Goal: Task Accomplishment & Management: Use online tool/utility

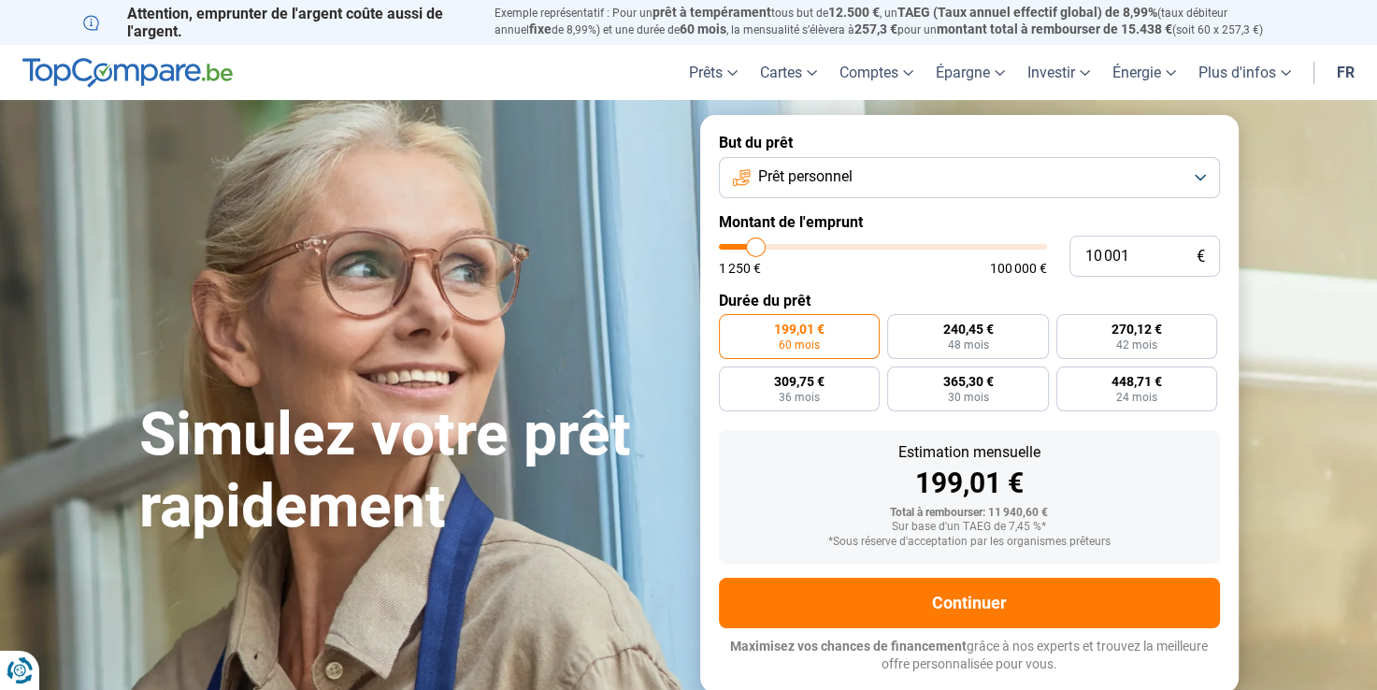
type input "12 000"
type input "12000"
type input "13 750"
type input "13750"
type input "15 500"
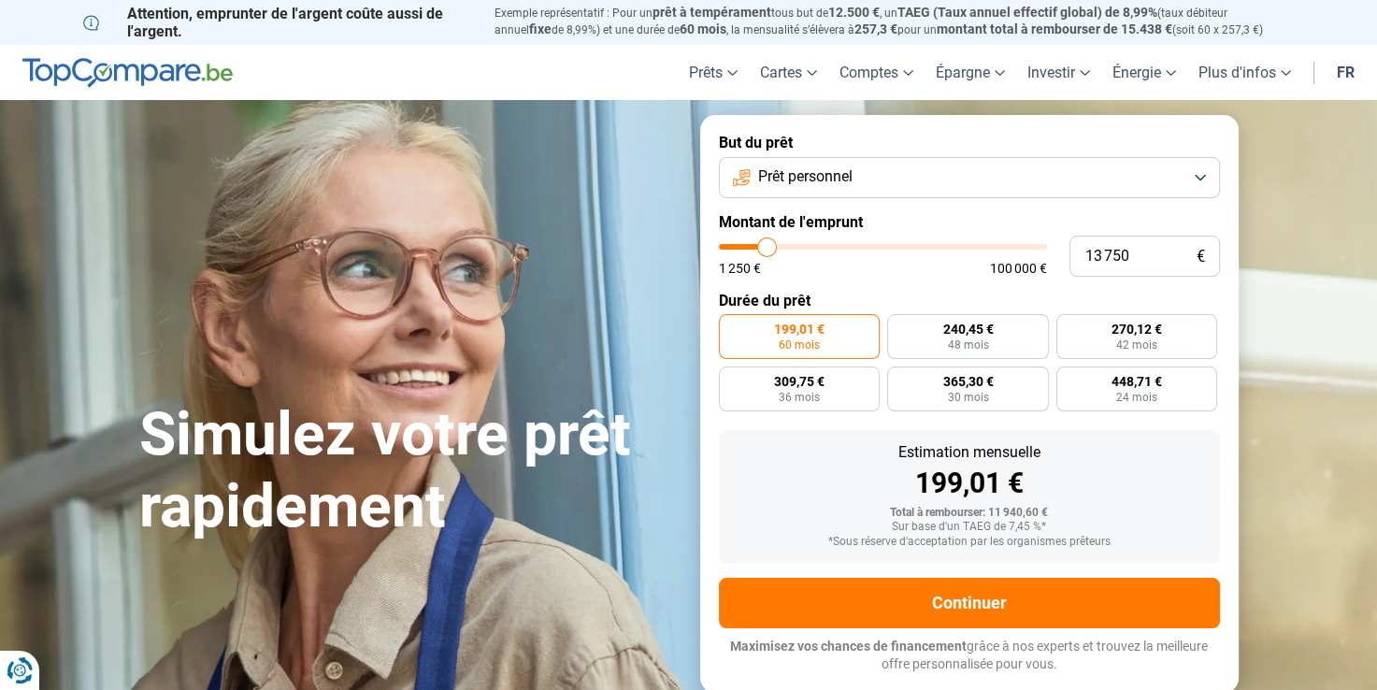
type input "15500"
type input "16 750"
type input "16750"
type input "18 500"
type input "18500"
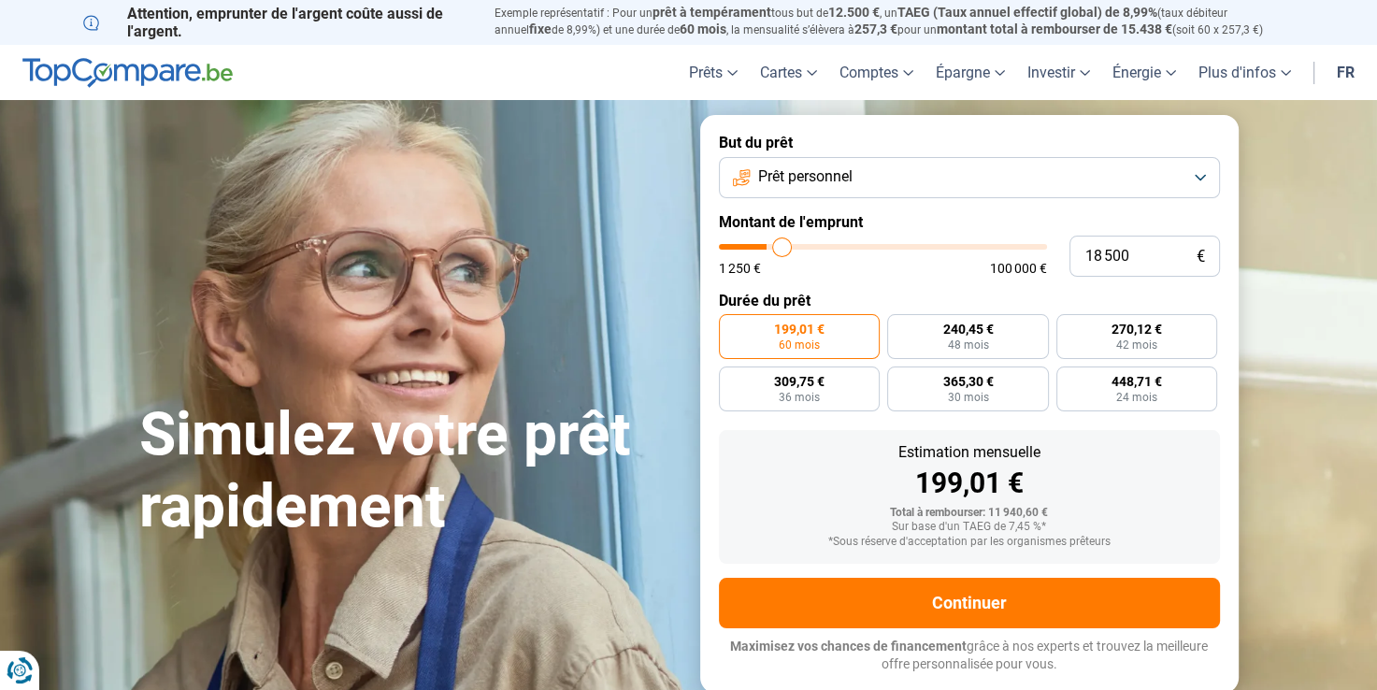
type input "19 000"
type input "19000"
type input "20 000"
type input "20000"
type input "20 250"
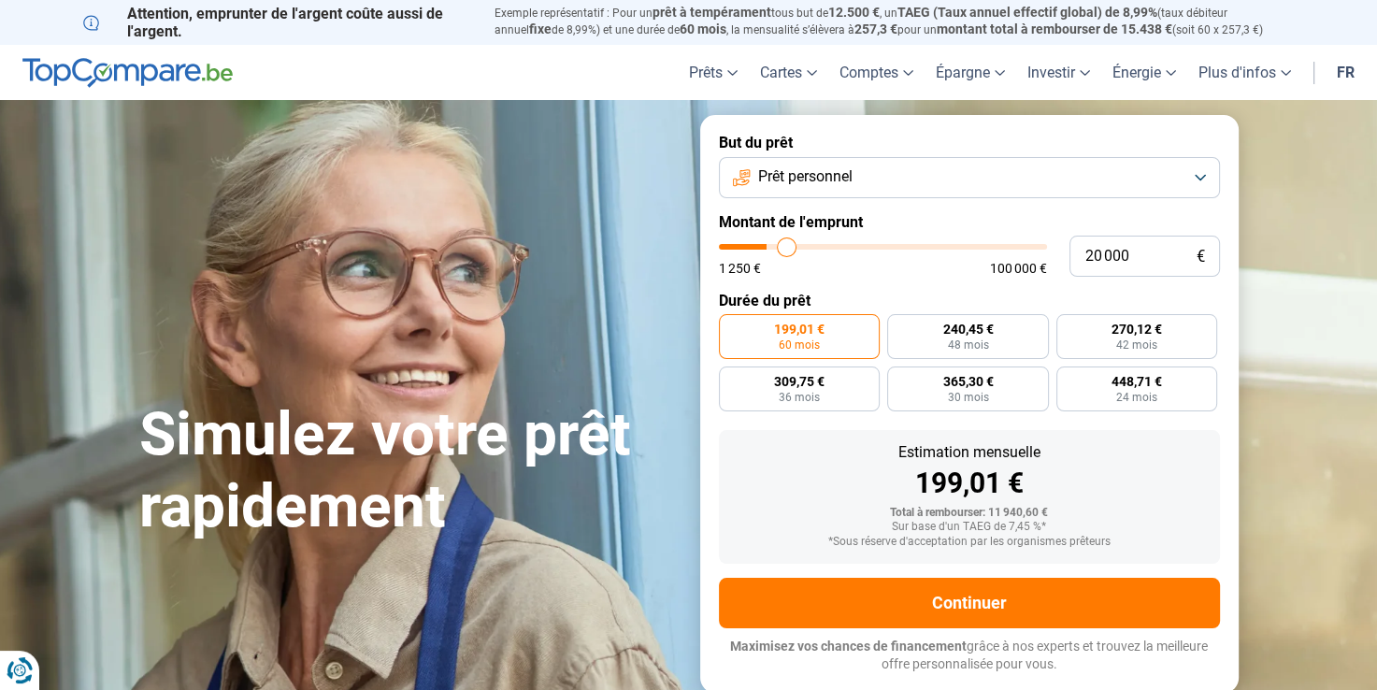
type input "20250"
type input "21 250"
type input "21250"
type input "22 750"
type input "22750"
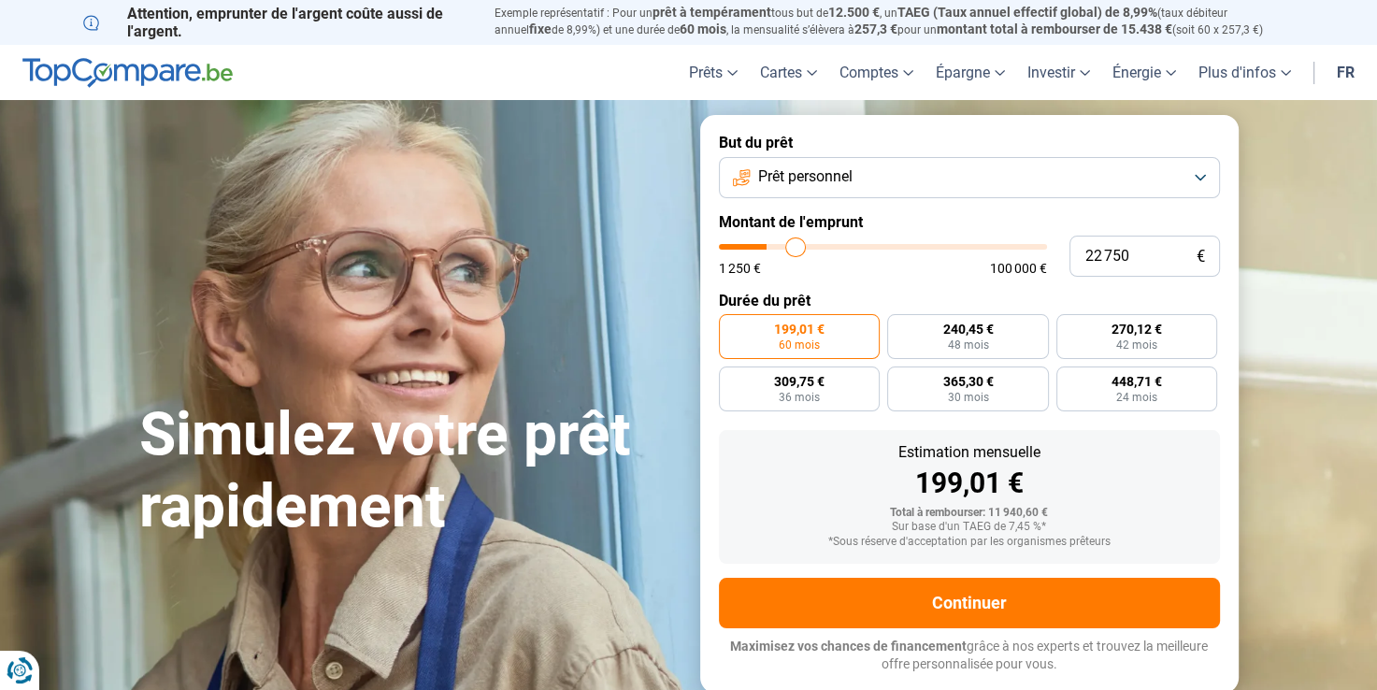
type input "25 000"
type input "25000"
type input "25 750"
type input "25750"
type input "27 500"
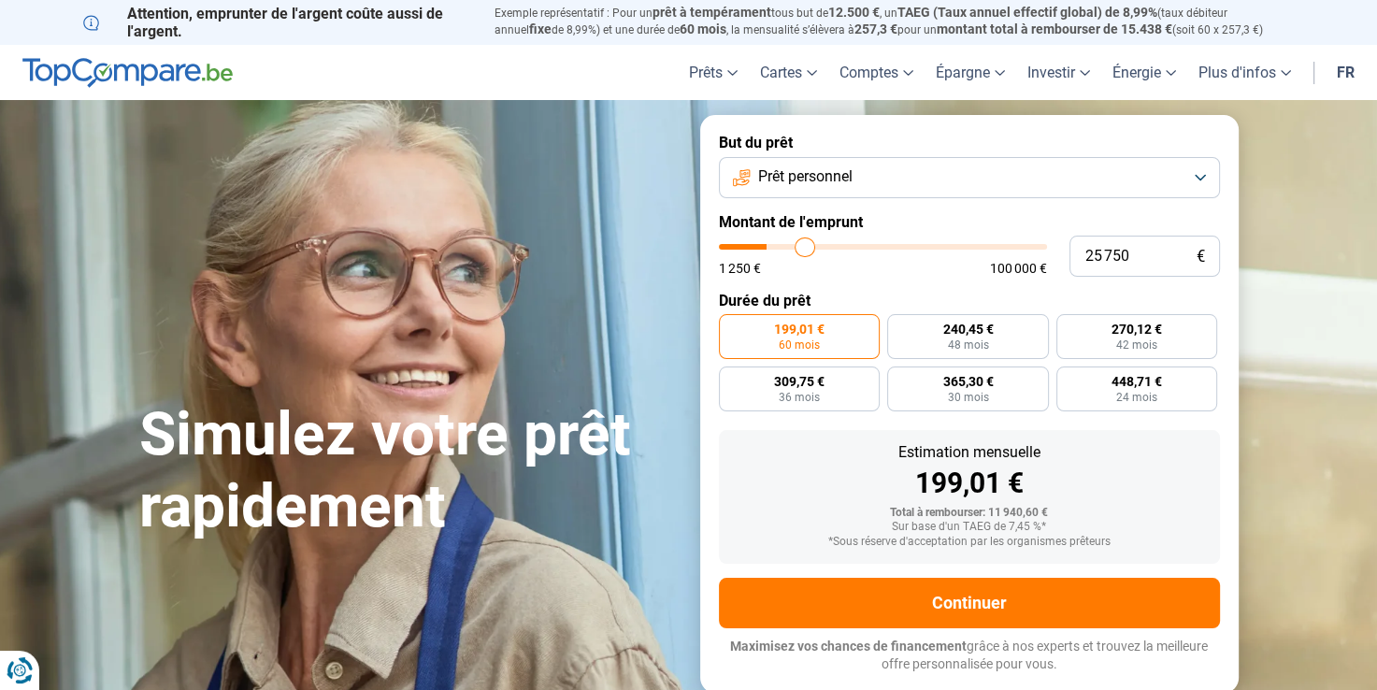
type input "27500"
type input "28 500"
type input "28500"
type input "28 750"
type input "28750"
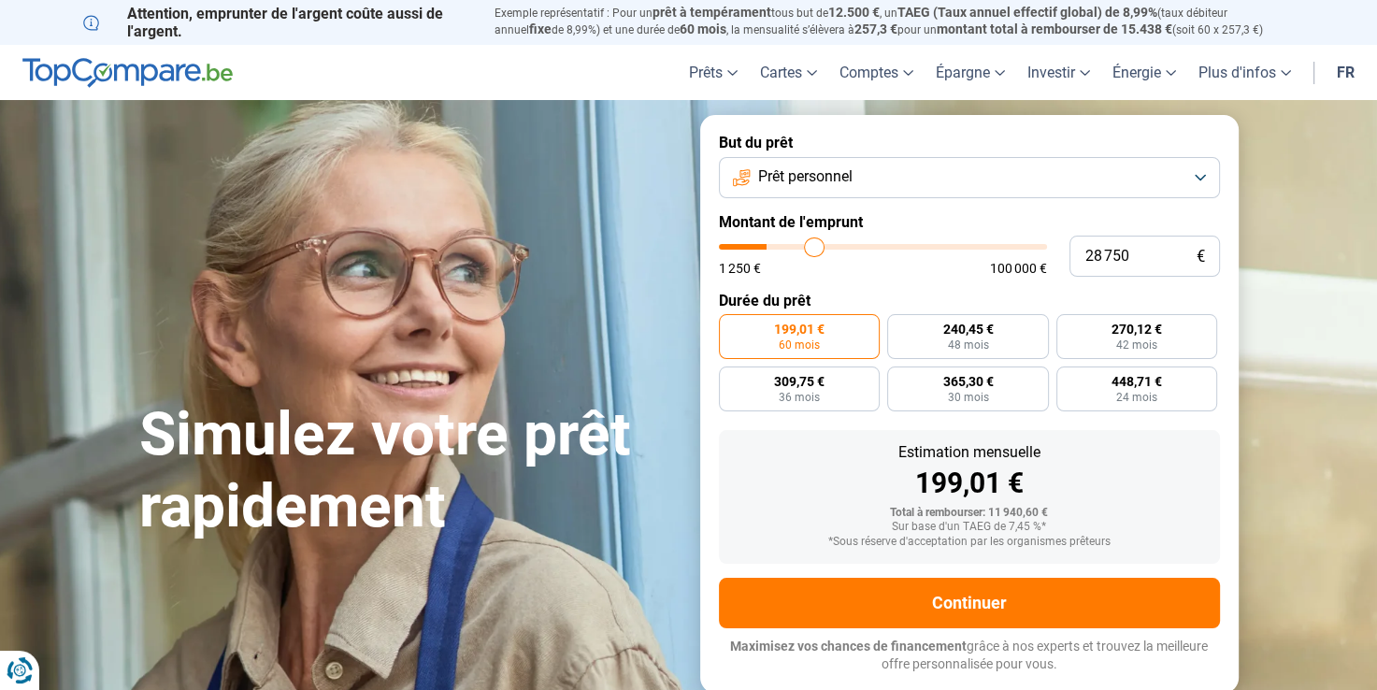
type input "29 000"
type input "29000"
type input "29 250"
type input "29250"
type input "29 500"
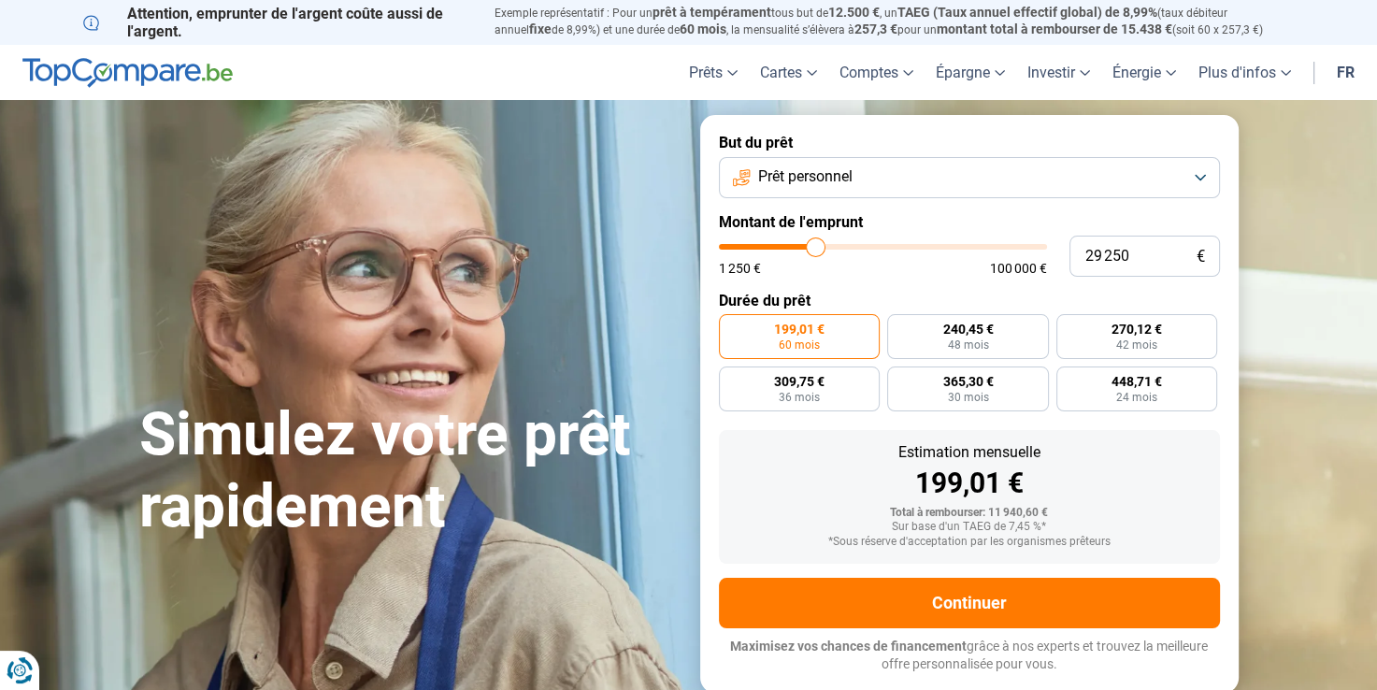
type input "29500"
type input "29 750"
type input "29750"
type input "30 000"
type input "30000"
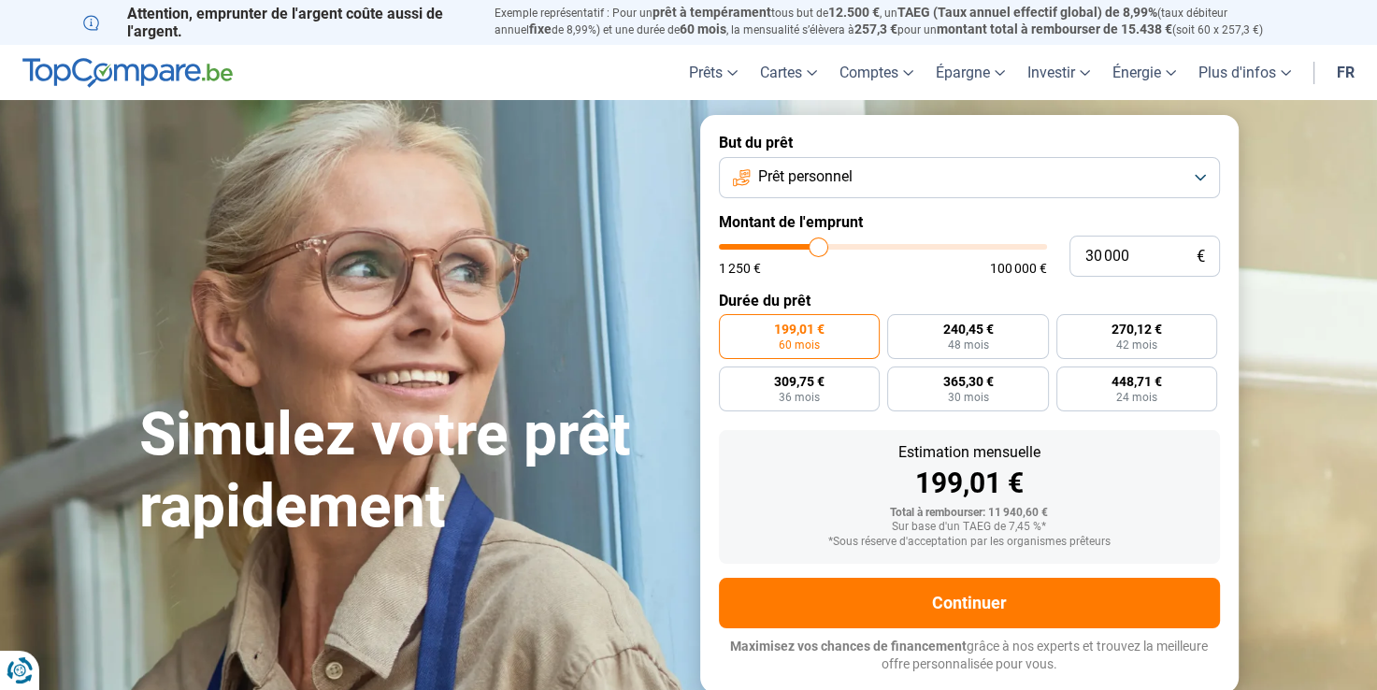
type input "30 500"
type input "30500"
type input "30 750"
type input "30750"
type input "31 750"
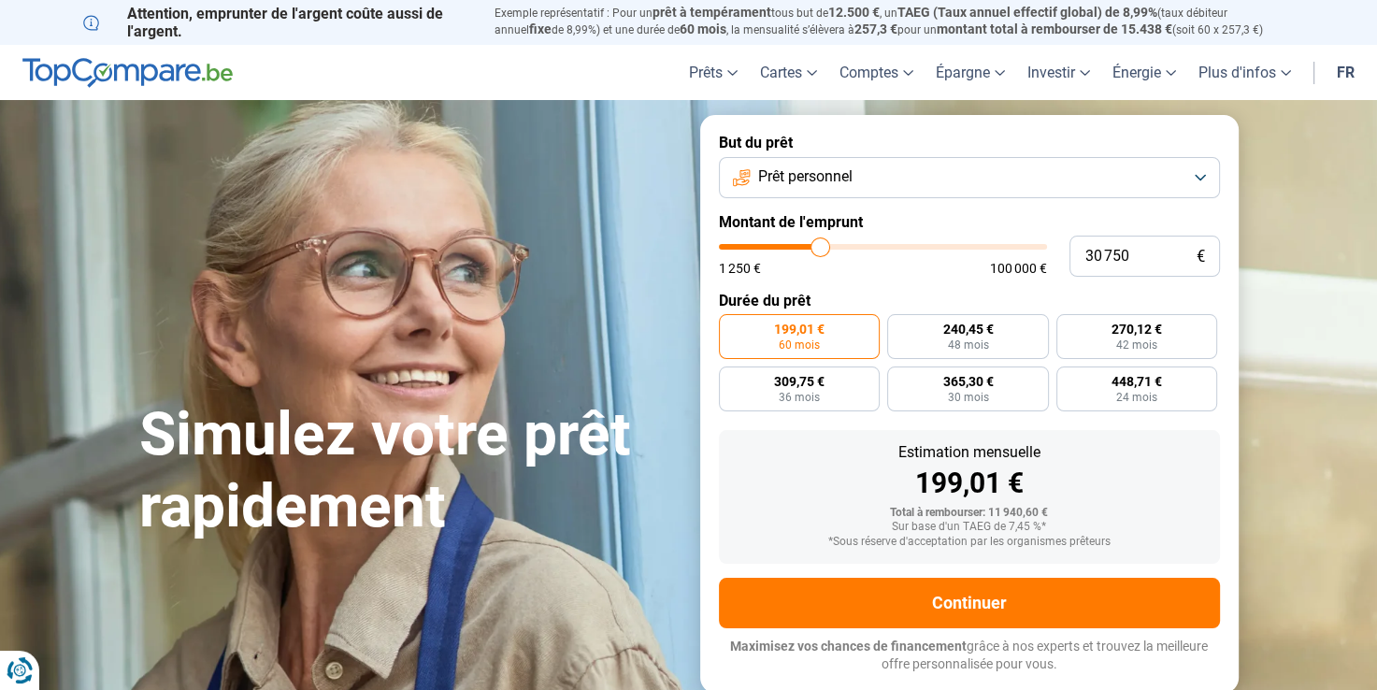
type input "31750"
type input "32 000"
type input "32000"
type input "32 750"
type input "32750"
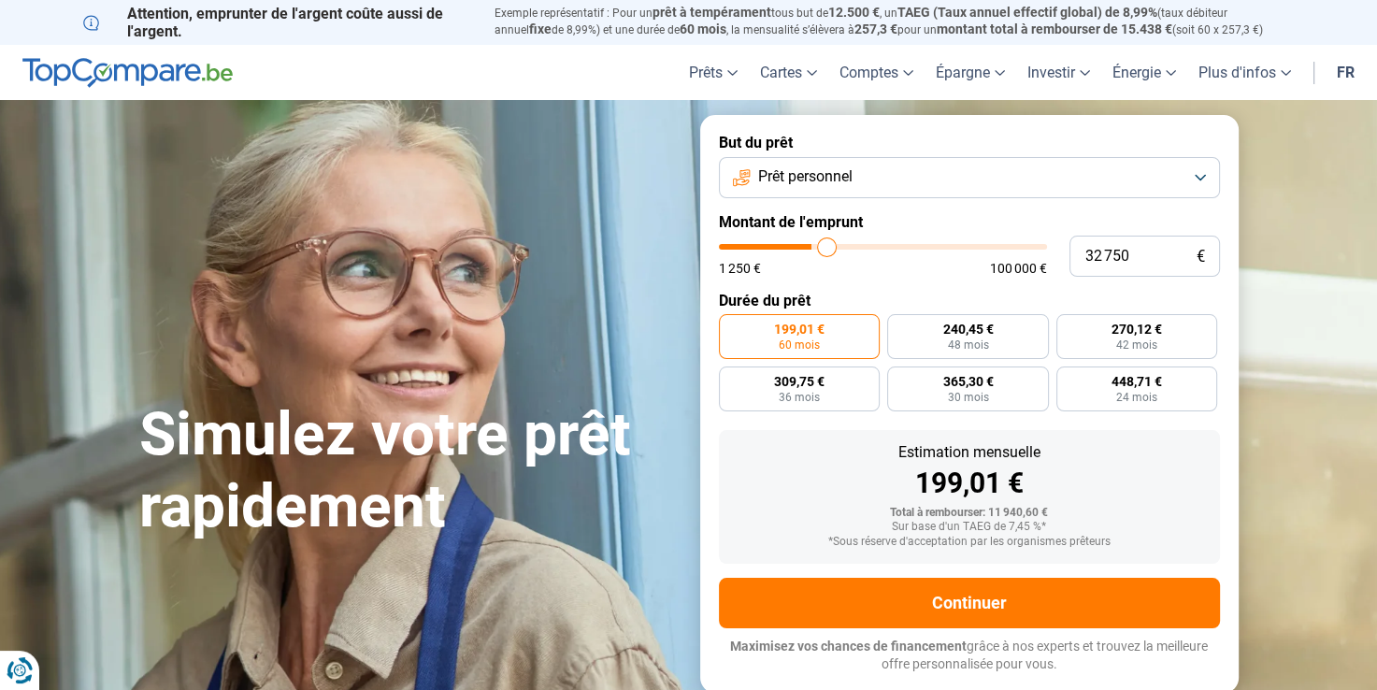
type input "33 000"
type input "33000"
type input "33 500"
type input "33500"
type input "34 000"
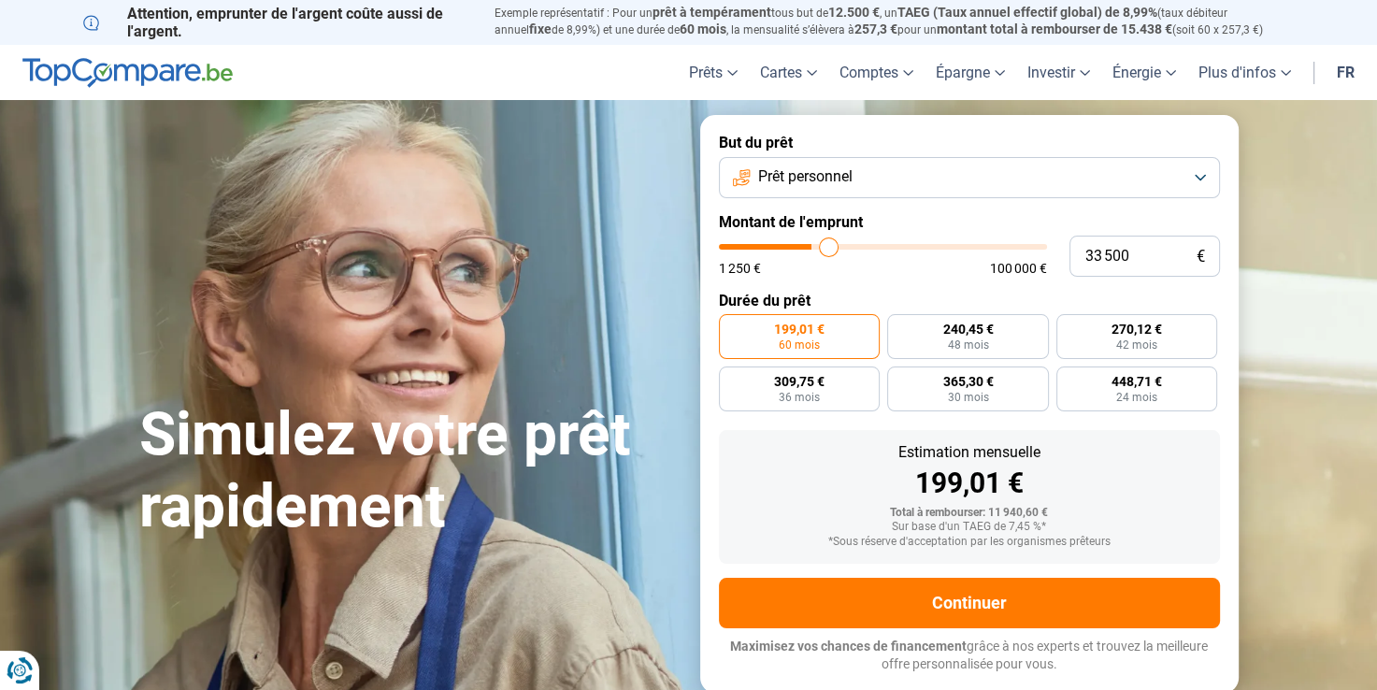
type input "34000"
type input "34 500"
type input "34500"
type input "34 750"
type input "34750"
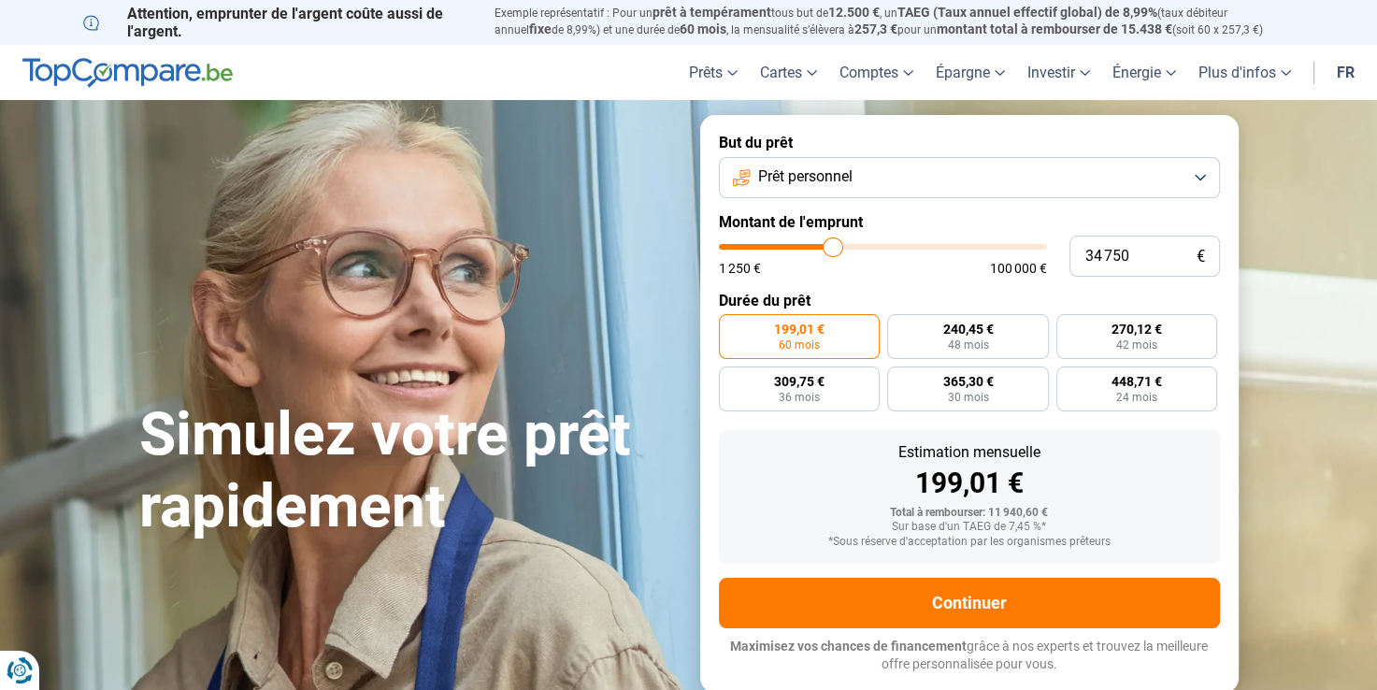
type input "35 250"
type input "35250"
type input "35 500"
type input "35500"
type input "35 750"
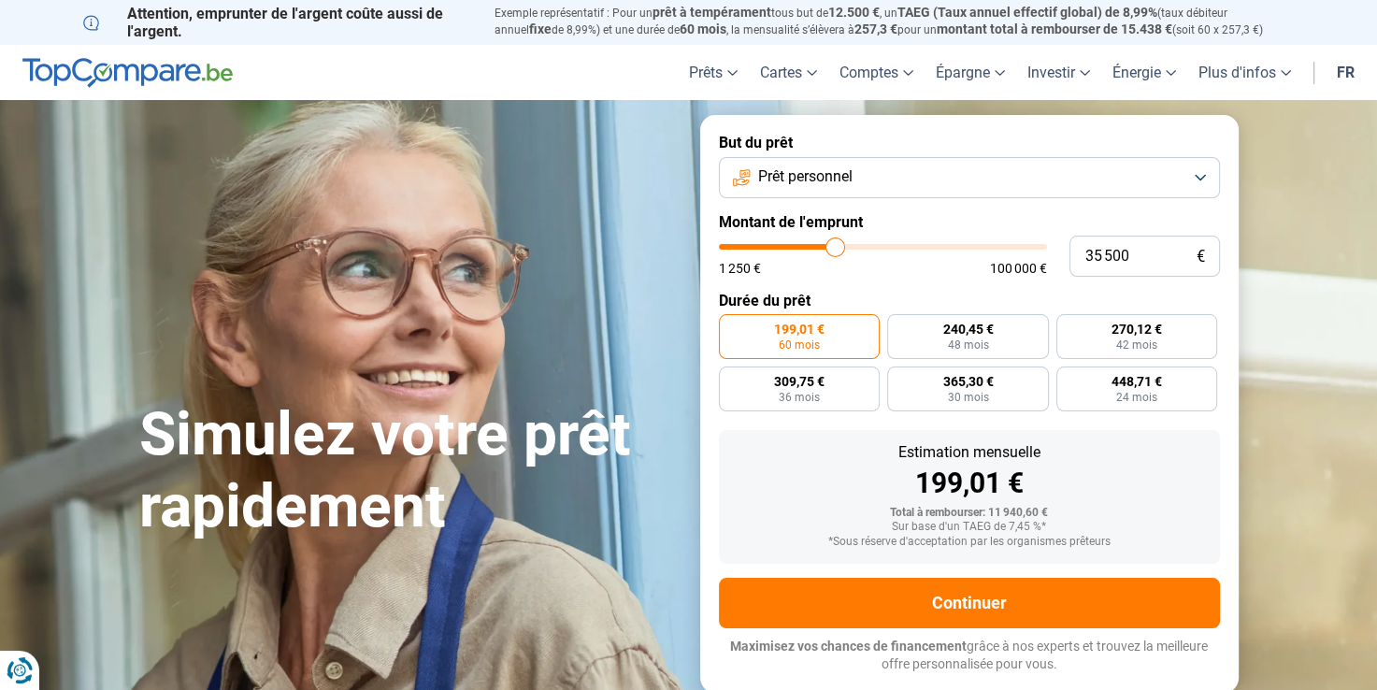
type input "35750"
type input "36 250"
type input "36250"
type input "37 000"
type input "37000"
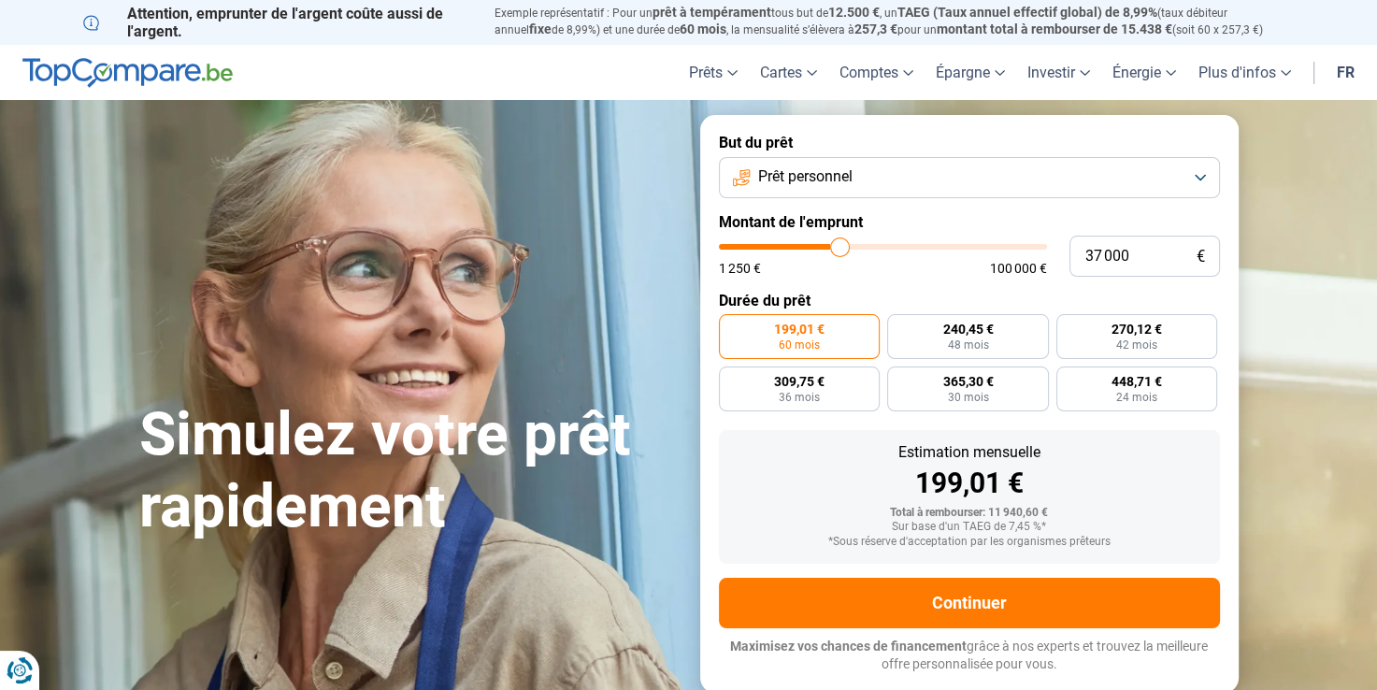
type input "37 500"
type input "37500"
type input "38 000"
type input "38000"
type input "38 500"
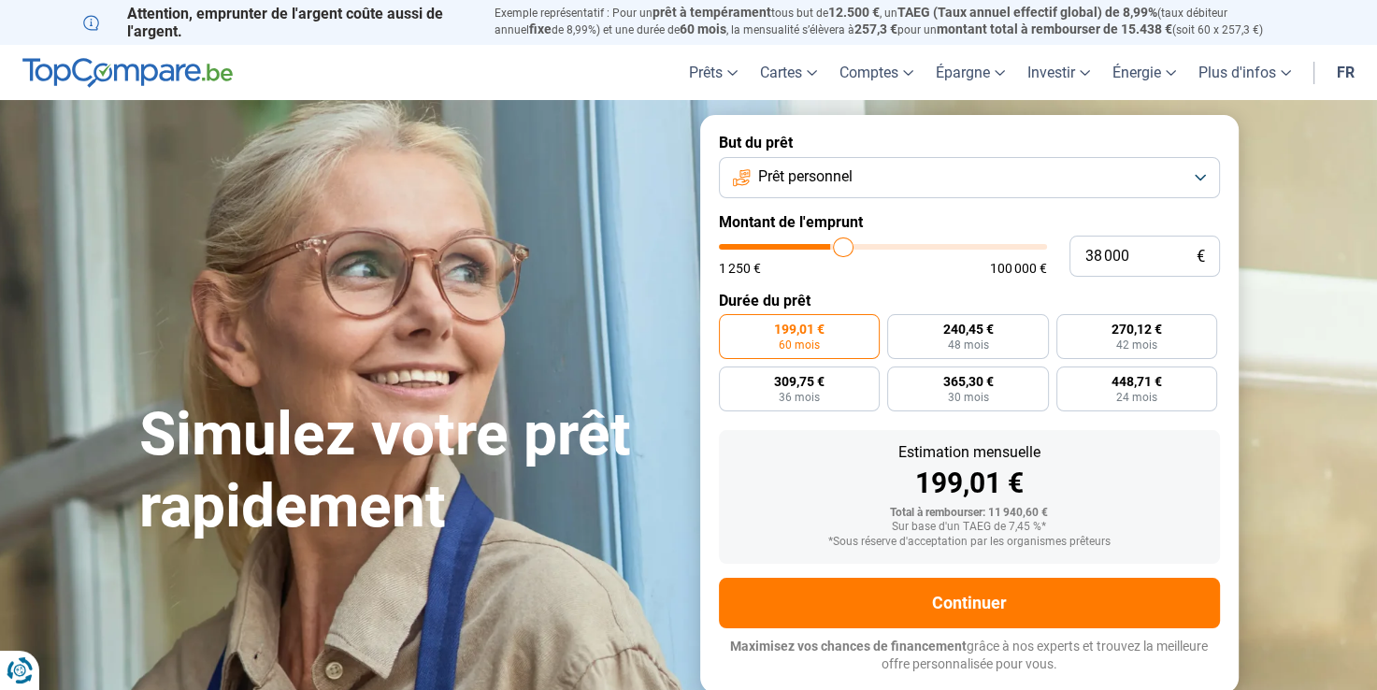
type input "38500"
type input "38 750"
type input "38750"
type input "39 250"
type input "39250"
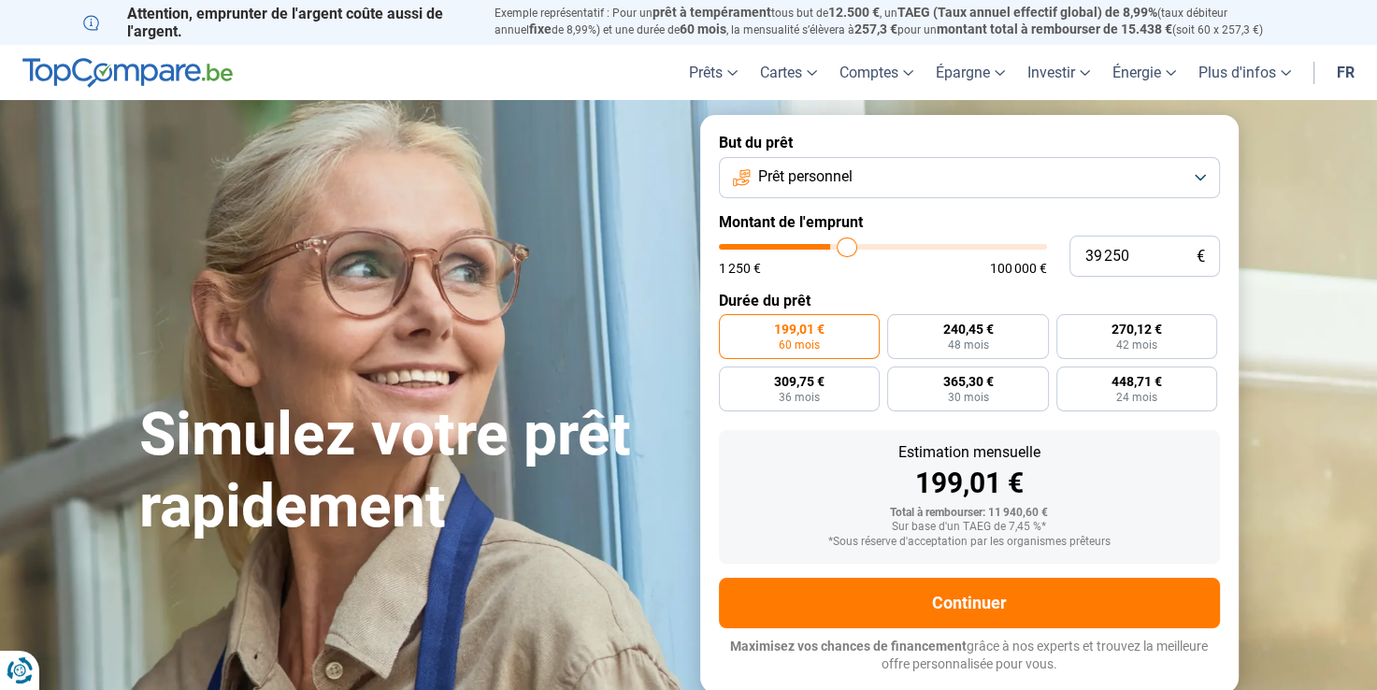
type input "39 750"
type input "39750"
type input "40 000"
type input "40000"
type input "40 500"
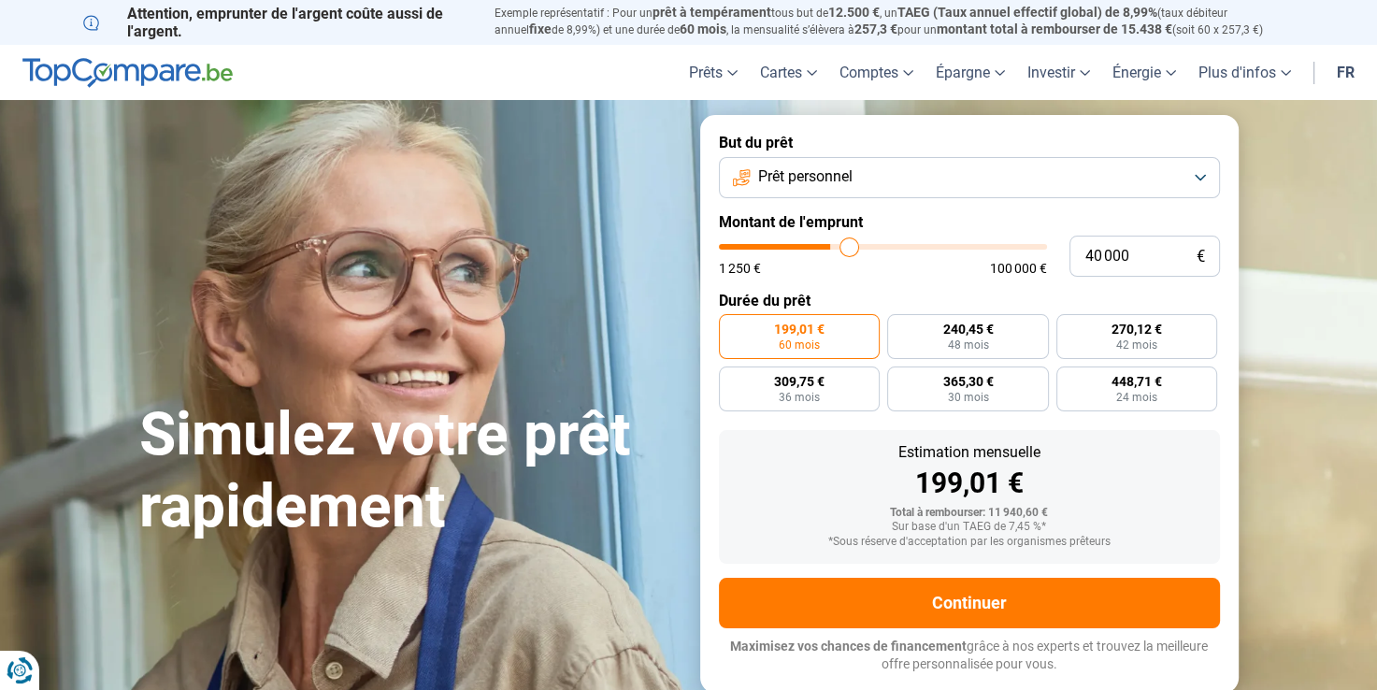
type input "40500"
type input "41 000"
type input "41000"
type input "41 250"
type input "41250"
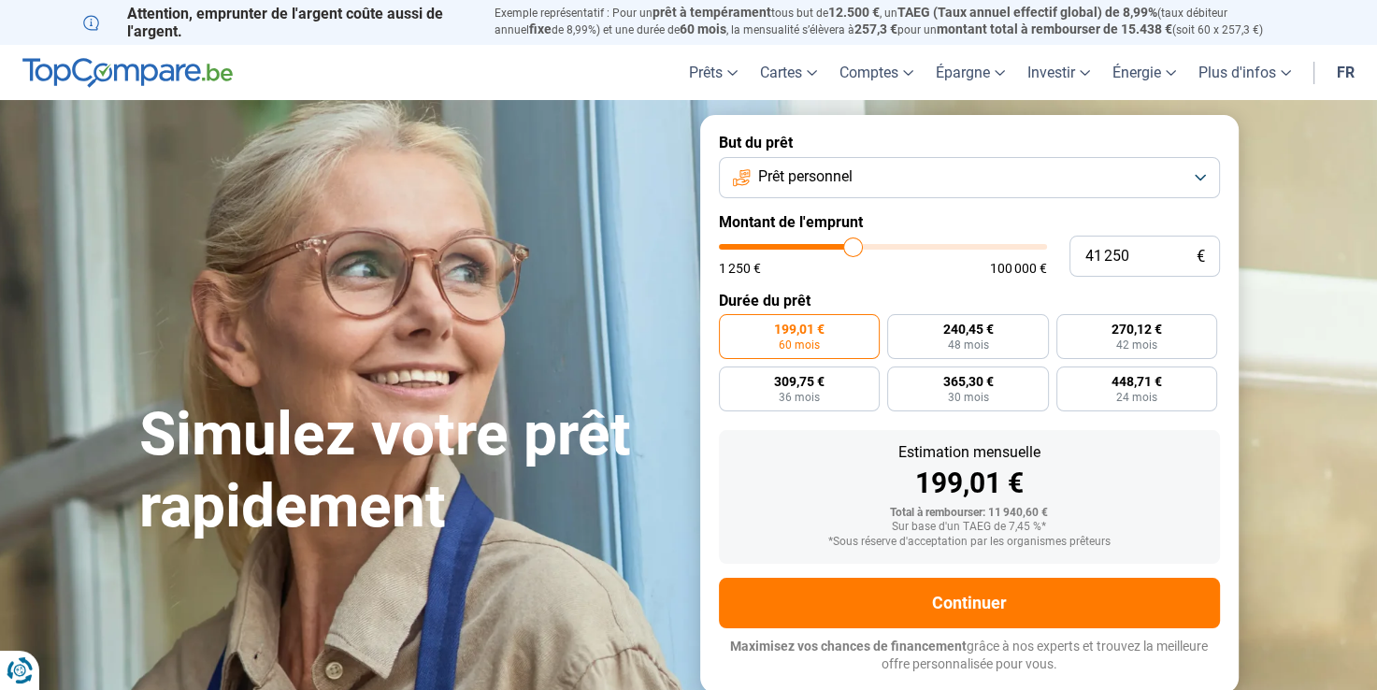
type input "41 750"
type input "41750"
type input "42 000"
type input "42000"
type input "42 250"
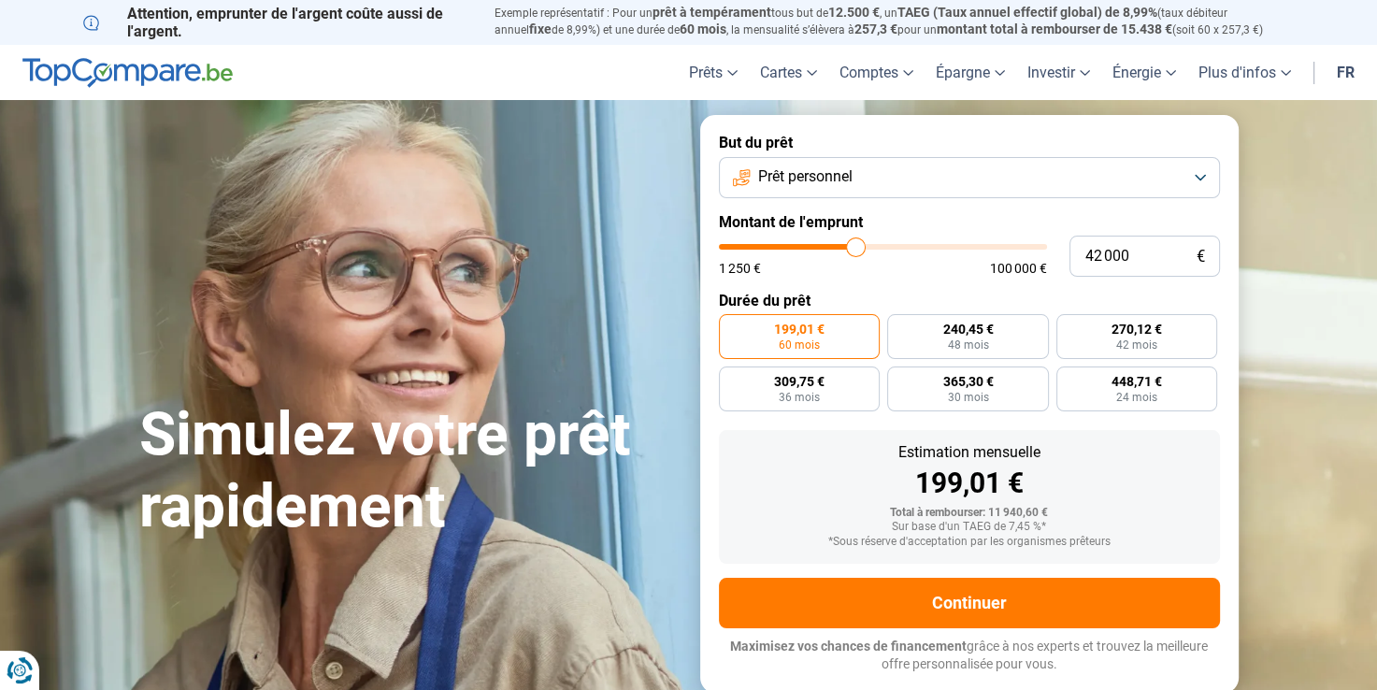
type input "42250"
type input "42 500"
type input "42500"
type input "42 750"
type input "42750"
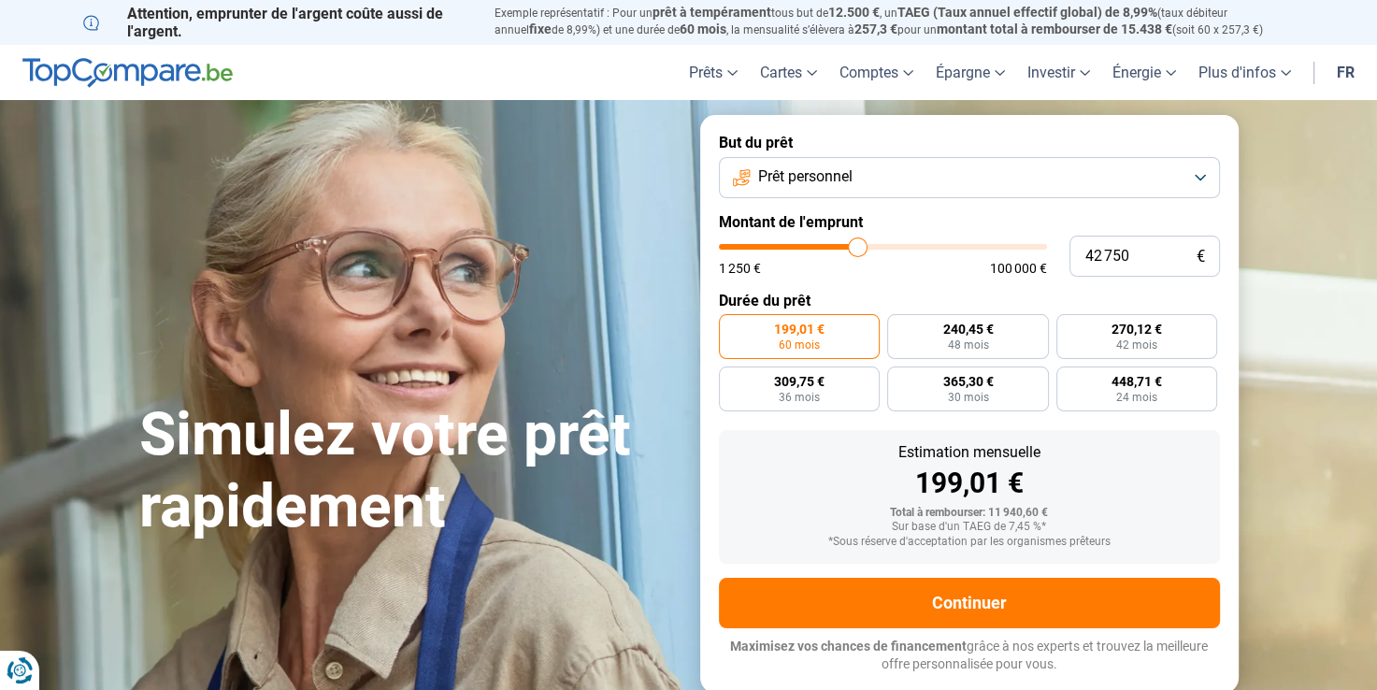
type input "43 000"
type input "43000"
type input "43 750"
type input "43750"
type input "44 250"
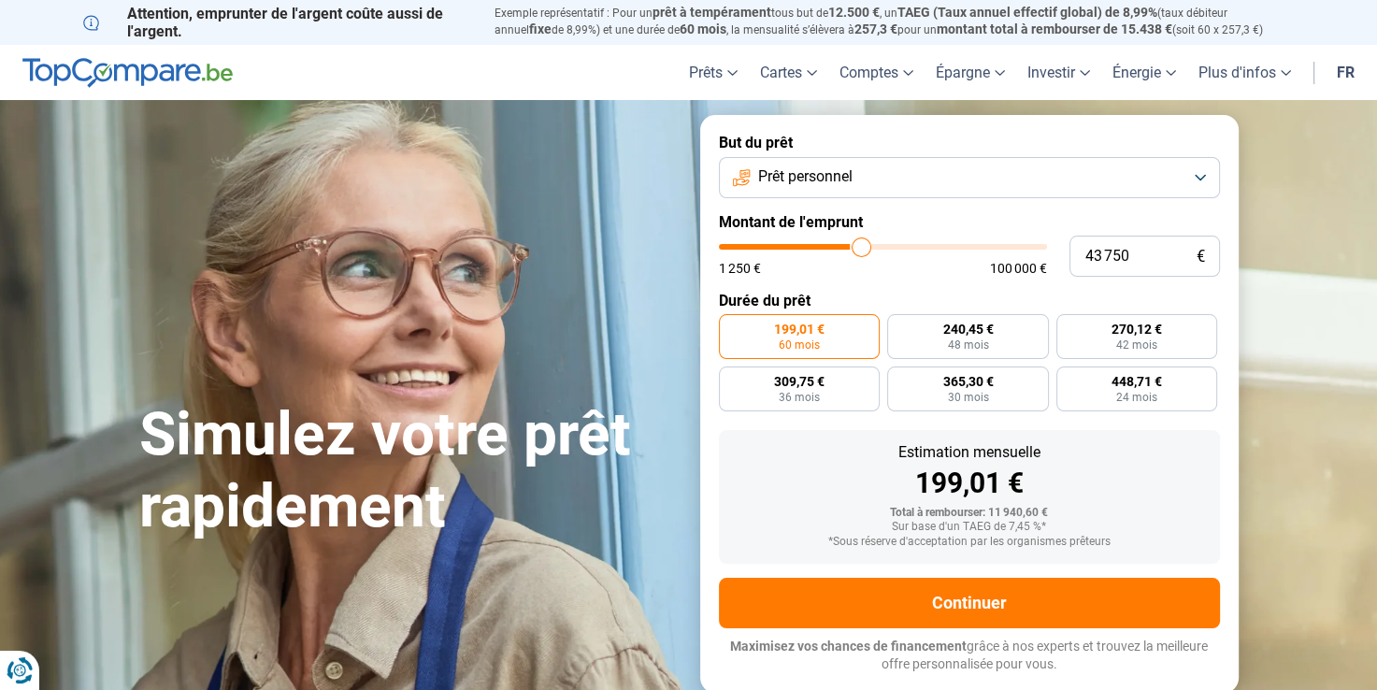
type input "44250"
type input "44 500"
type input "44500"
type input "45 000"
type input "45000"
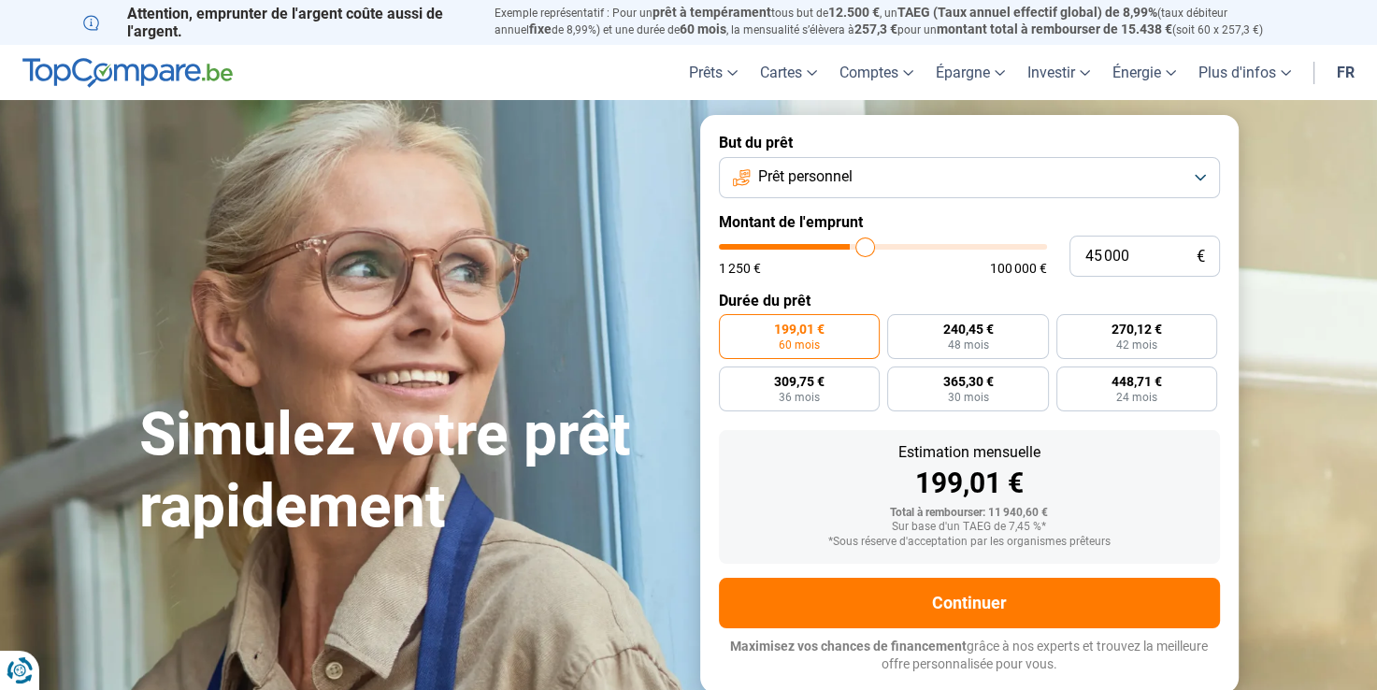
type input "45 250"
type input "45250"
type input "45 500"
type input "45500"
type input "46 000"
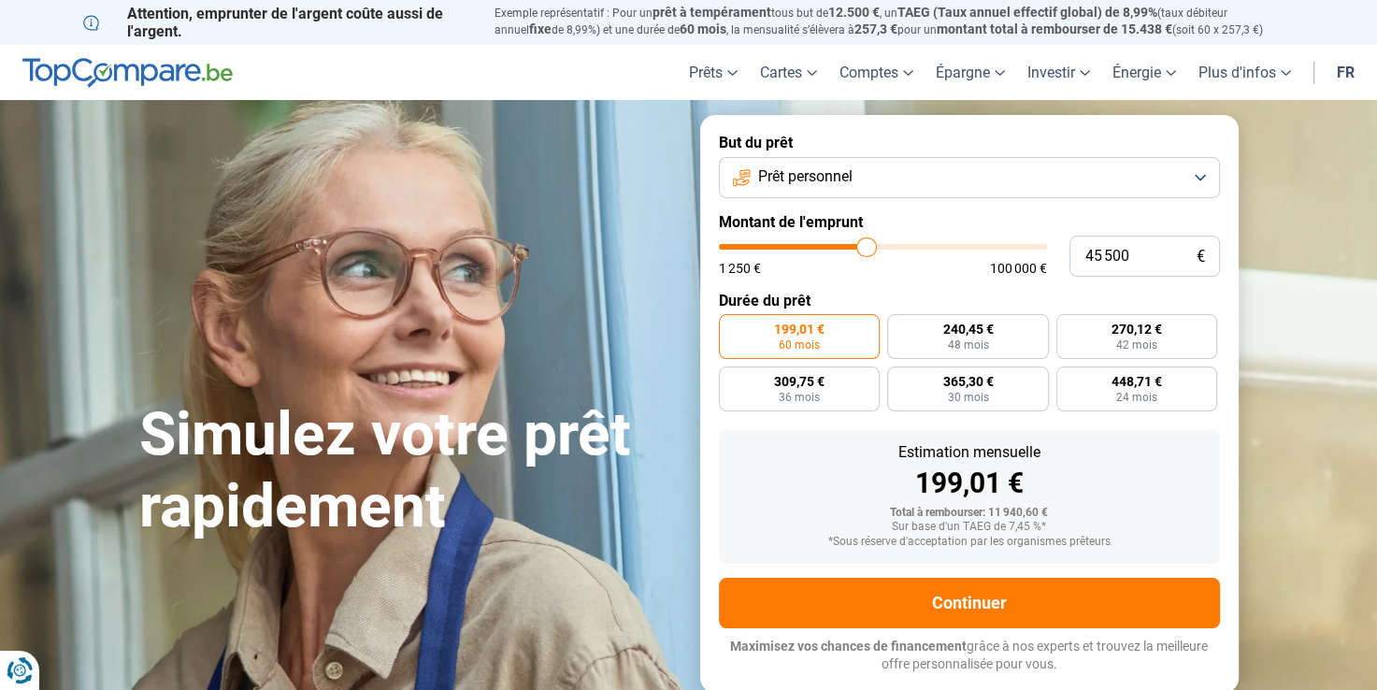
type input "46000"
type input "46 250"
type input "46250"
type input "46 750"
type input "46750"
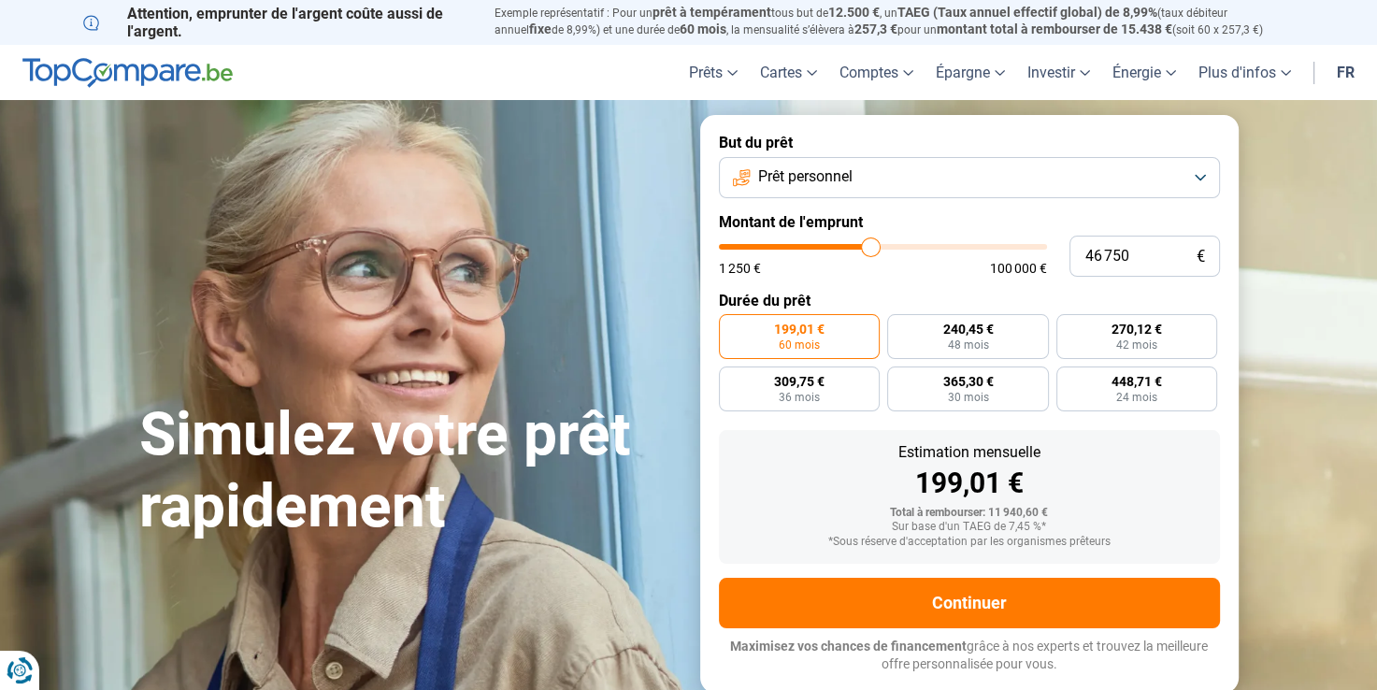
type input "47 000"
type input "47000"
type input "47 250"
type input "47250"
type input "47 500"
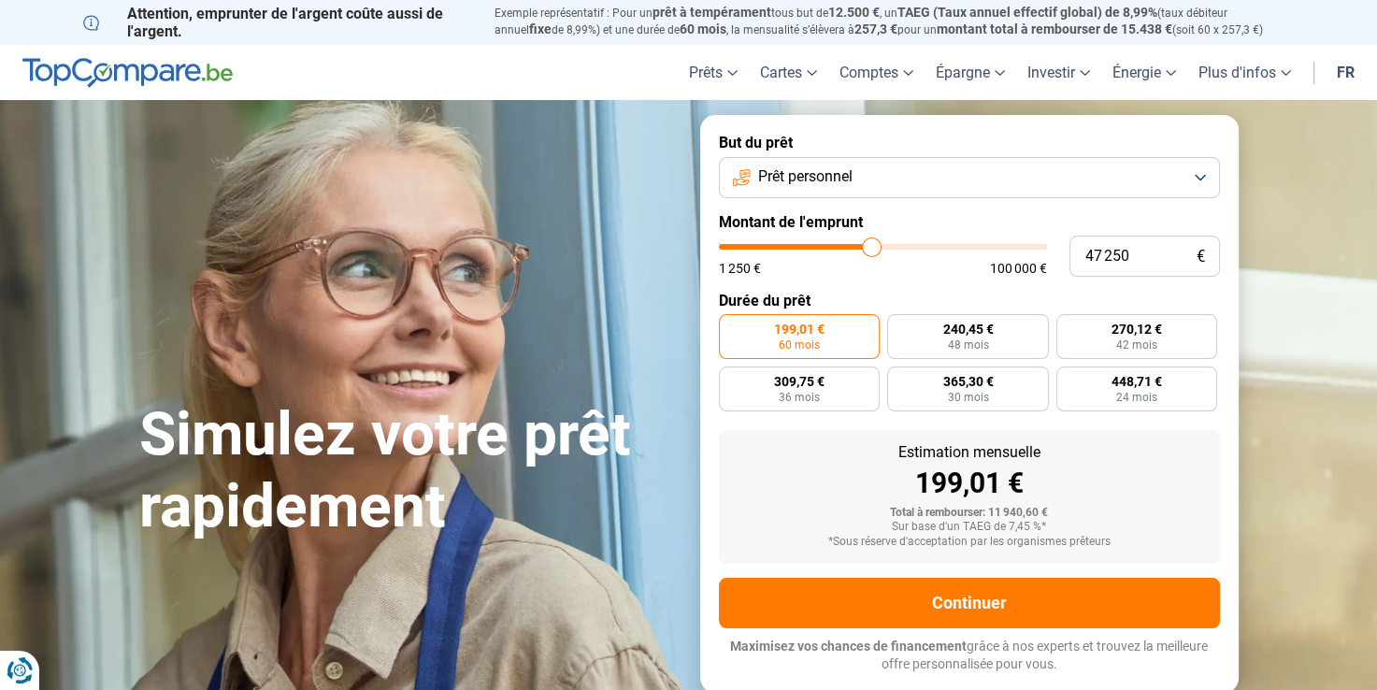
type input "47500"
type input "47 750"
type input "47750"
type input "48 000"
type input "48000"
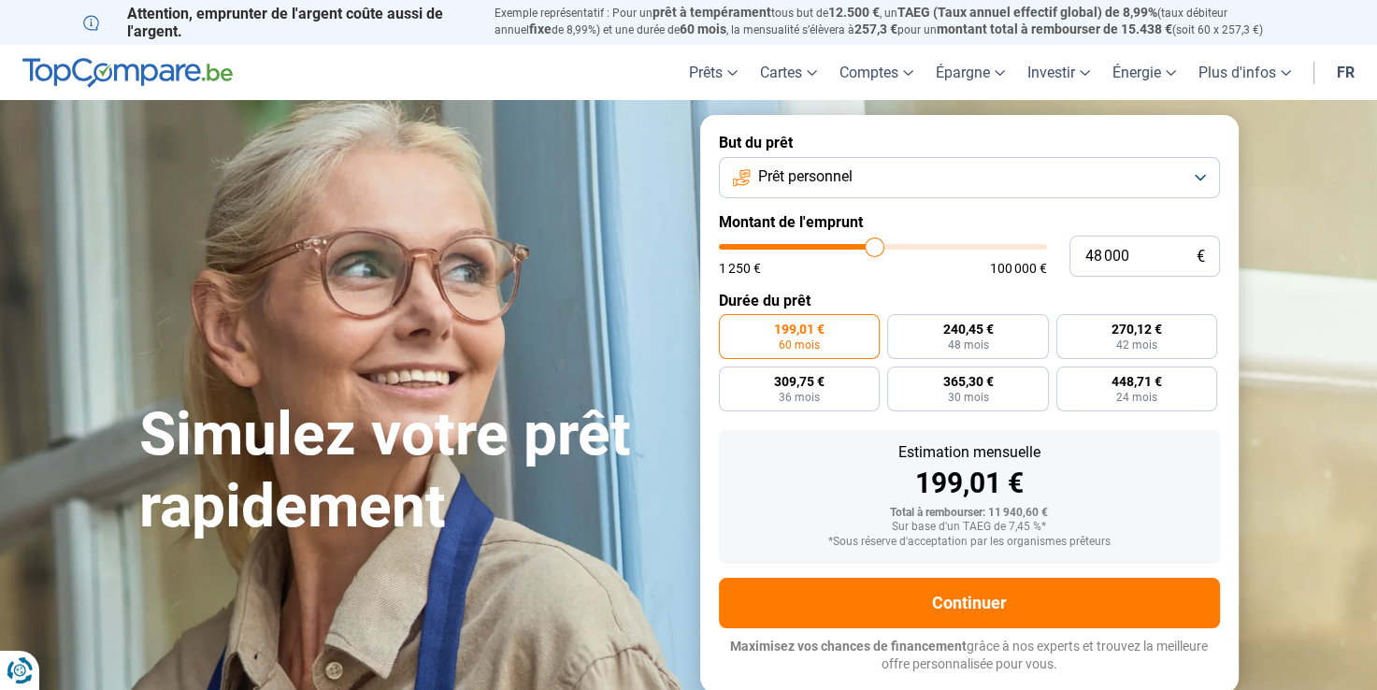
type input "48 750"
type input "48750"
type input "49 250"
type input "49250"
type input "49 500"
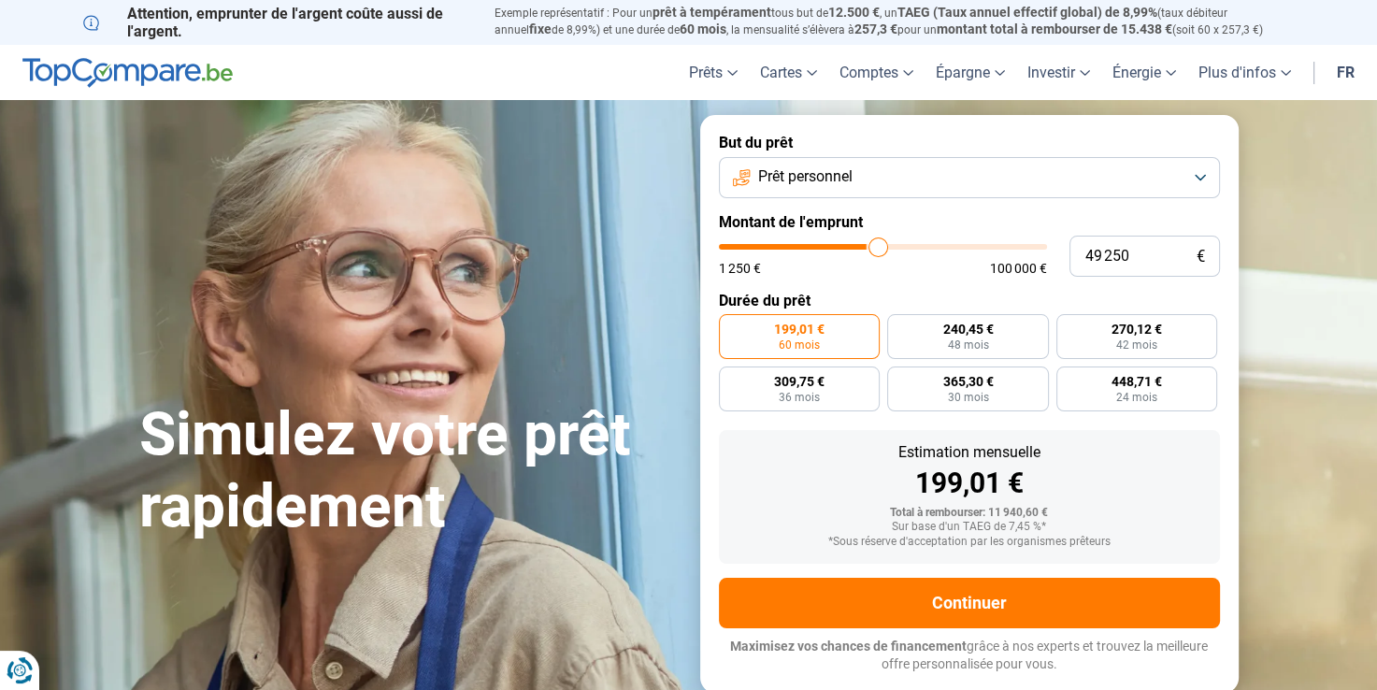
type input "49500"
type input "50 000"
type input "50000"
type input "50 750"
type input "50750"
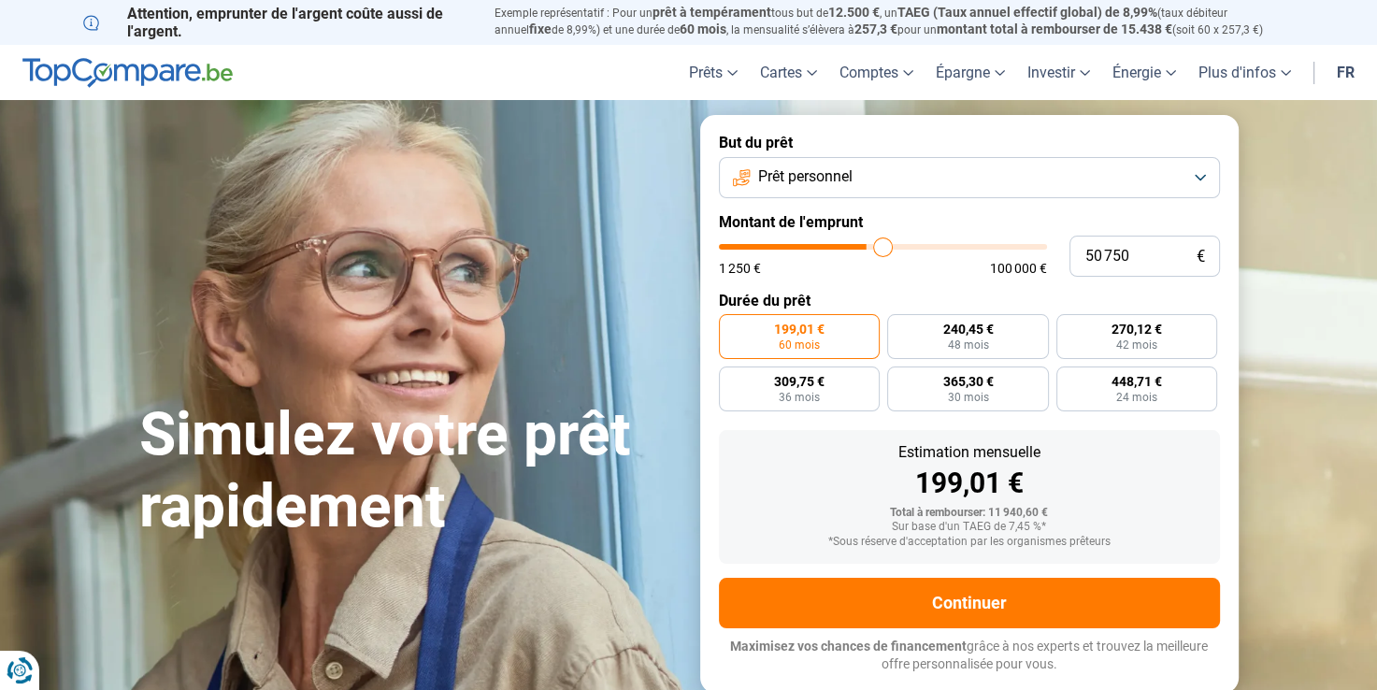
type input "51 000"
type input "51000"
type input "51 500"
type input "51500"
type input "52 000"
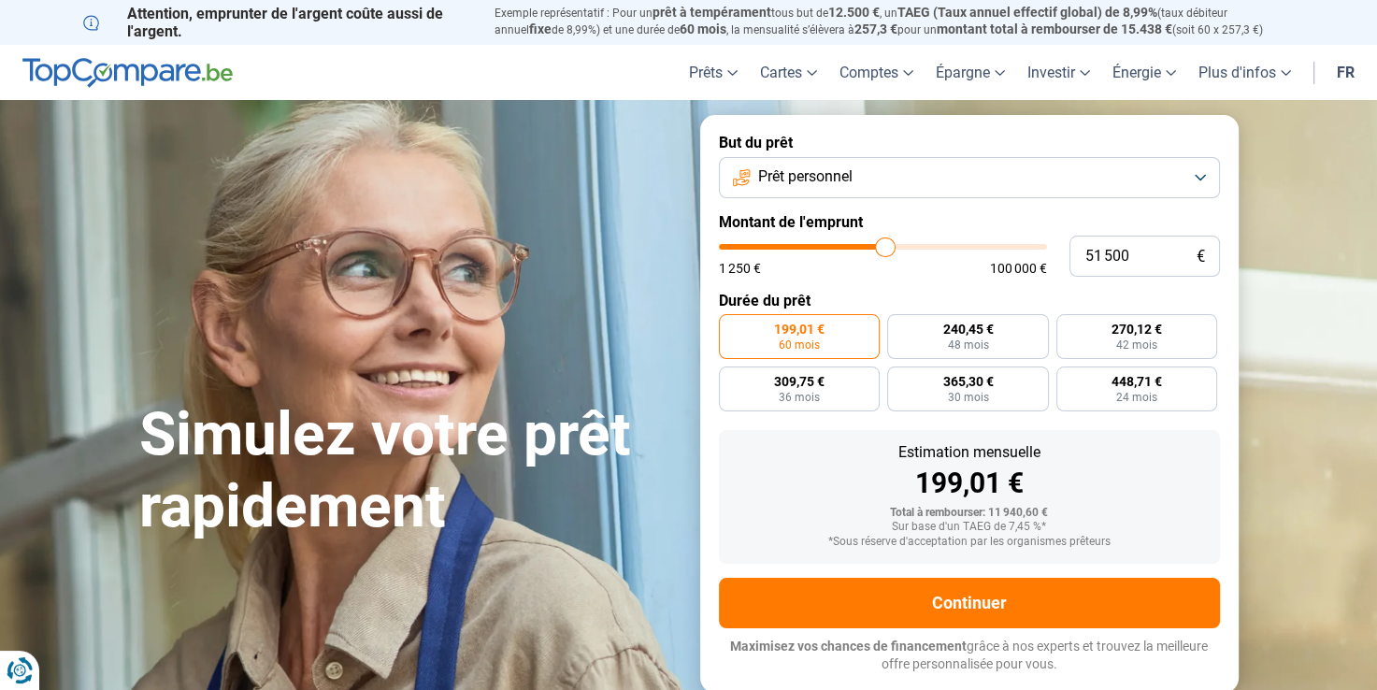
type input "52000"
type input "52 250"
type input "52250"
type input "52 500"
type input "52500"
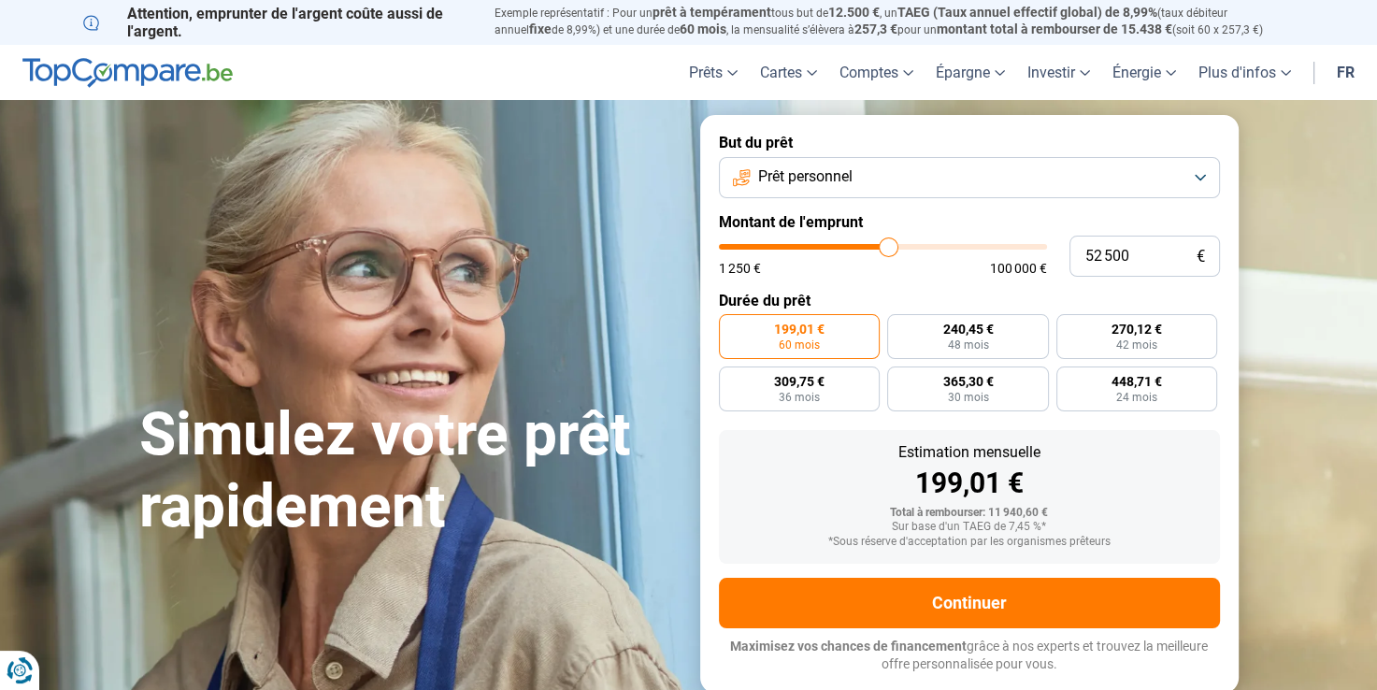
type input "52 750"
type input "52750"
type input "53 000"
type input "53000"
type input "53 250"
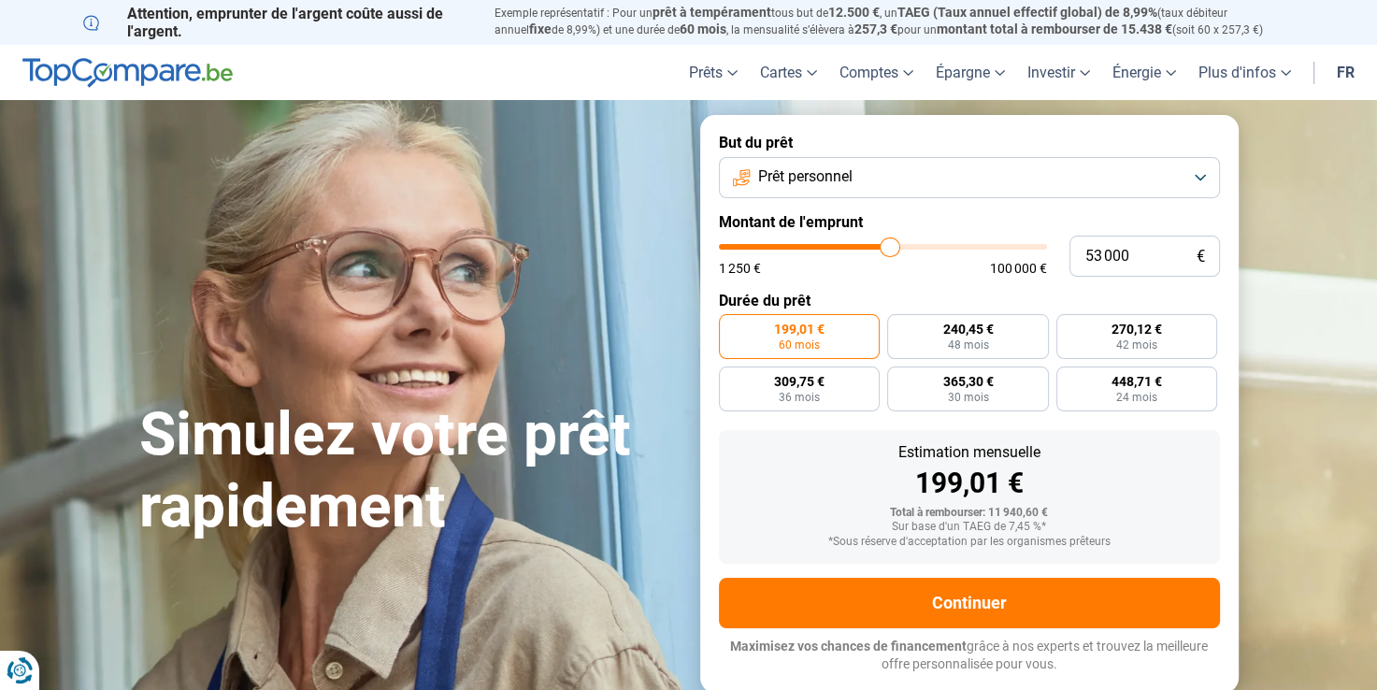
type input "53250"
type input "53 750"
type input "53750"
type input "53 500"
type input "53500"
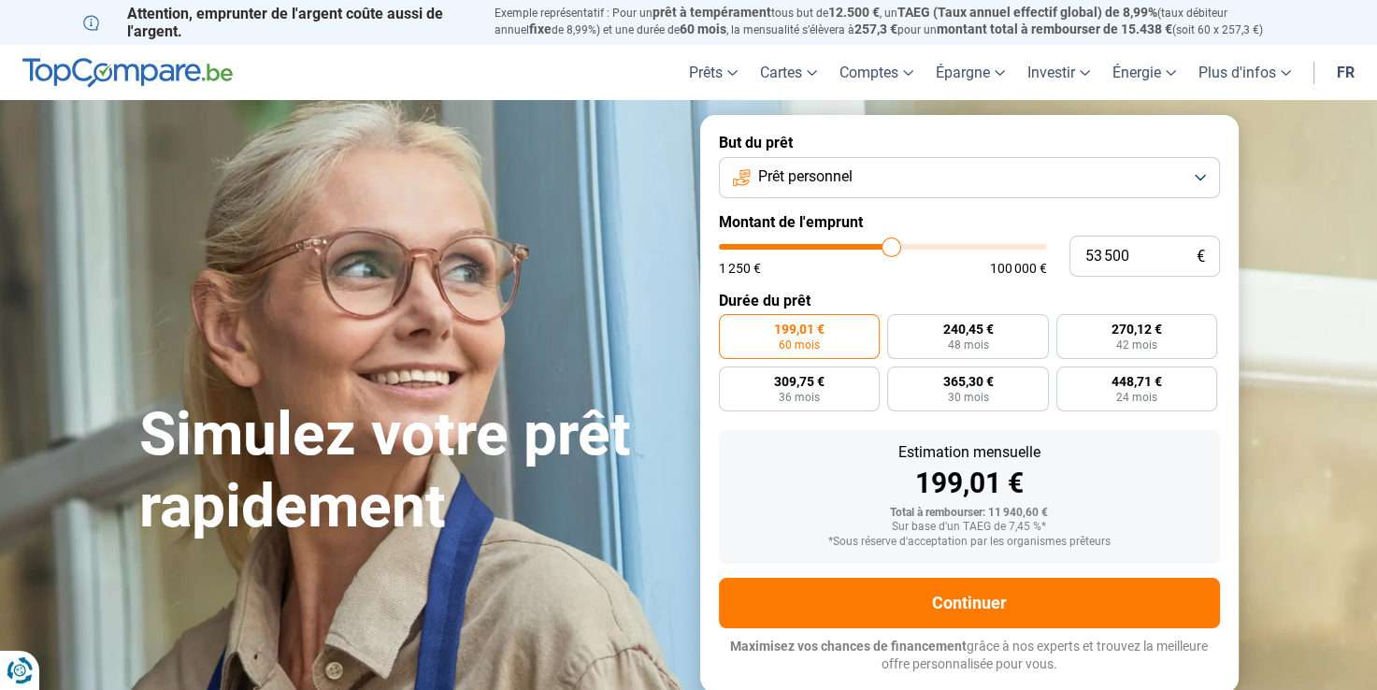
type input "53 250"
type input "53250"
type input "53 000"
type input "53000"
type input "52 750"
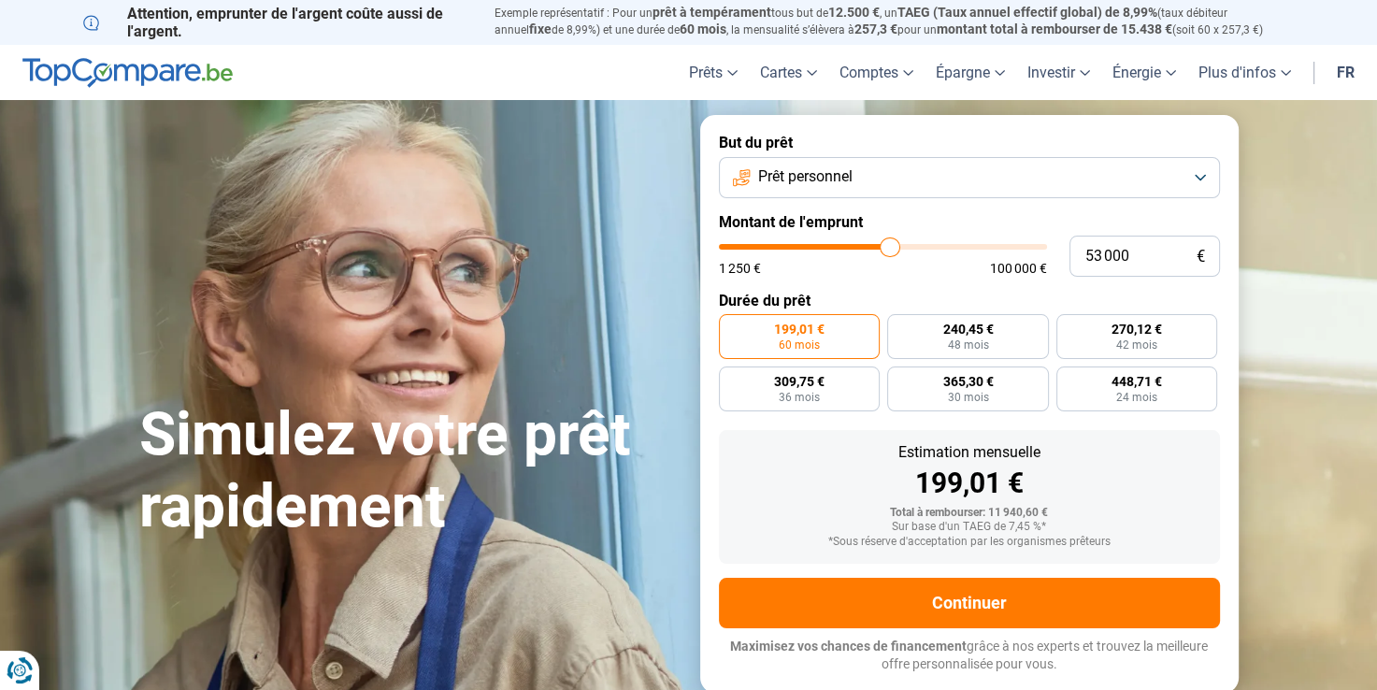
type input "52750"
type input "52 500"
type input "52500"
type input "52 250"
type input "52250"
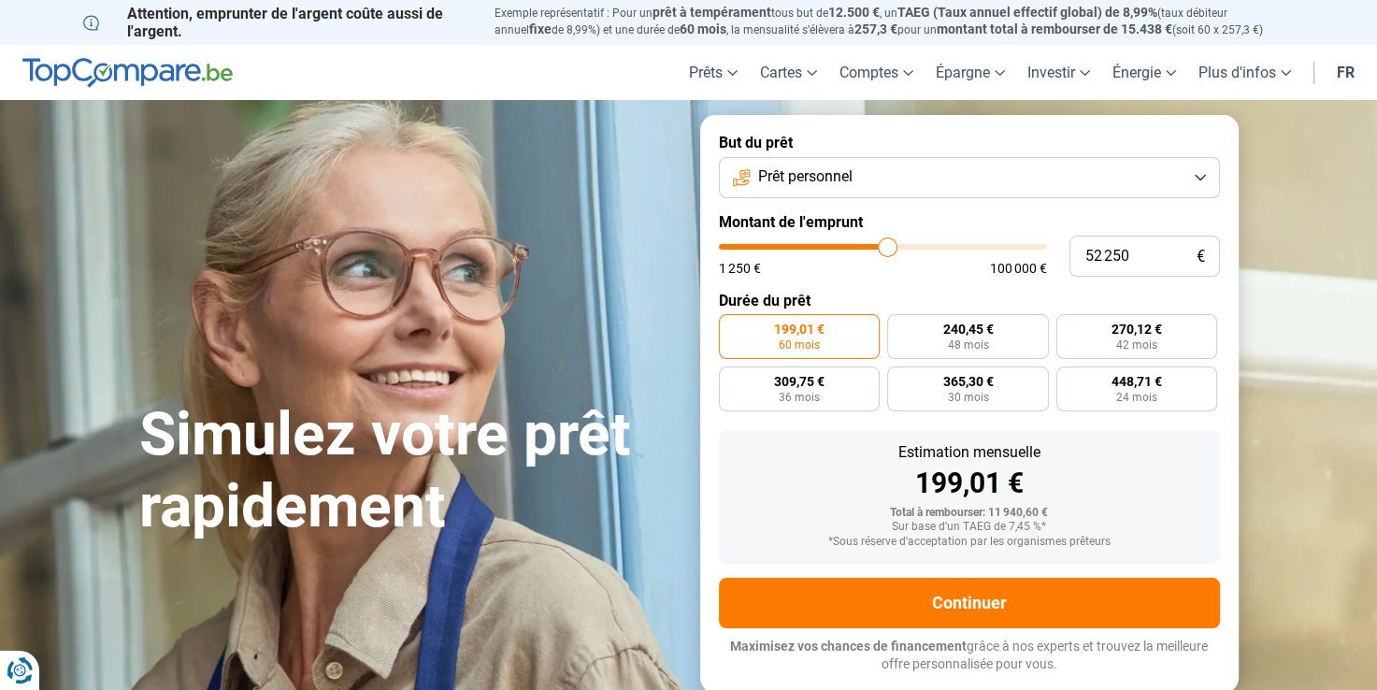
type input "52 000"
type input "52000"
type input "51 750"
type input "51750"
type input "51 500"
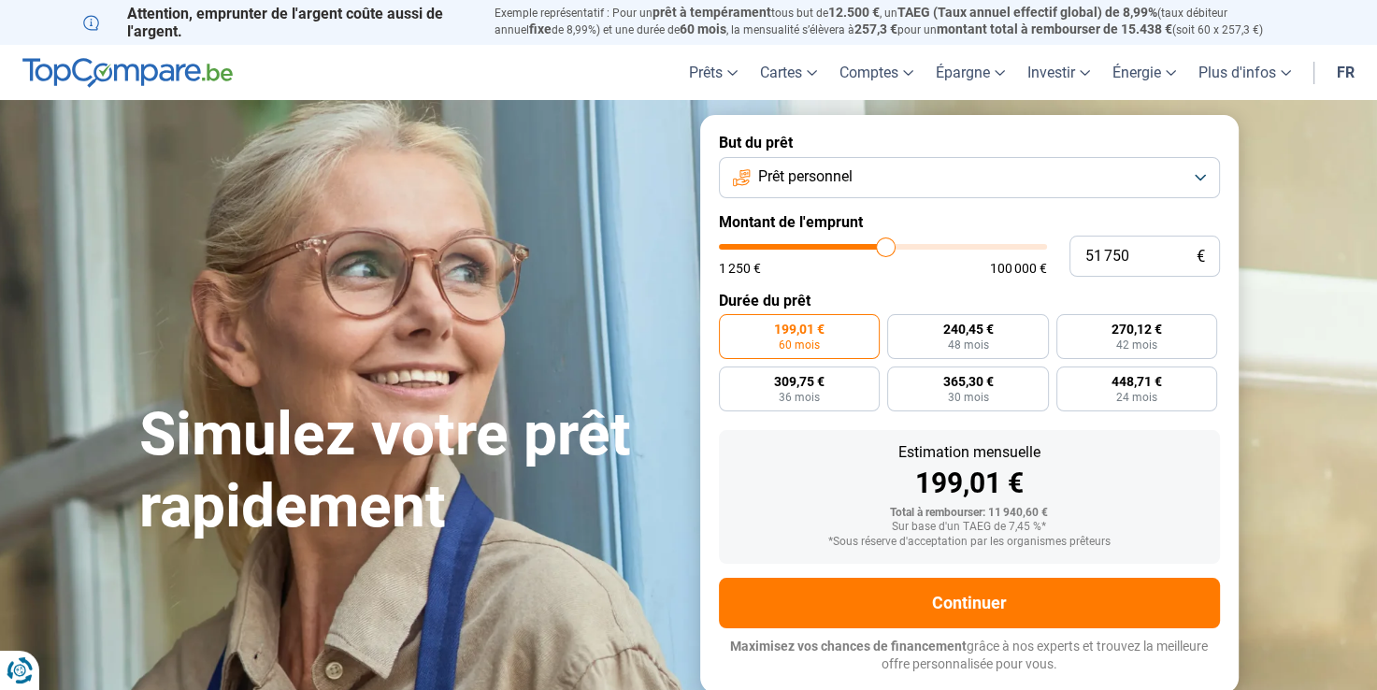
type input "51500"
type input "51 250"
type input "51250"
type input "51 000"
type input "51000"
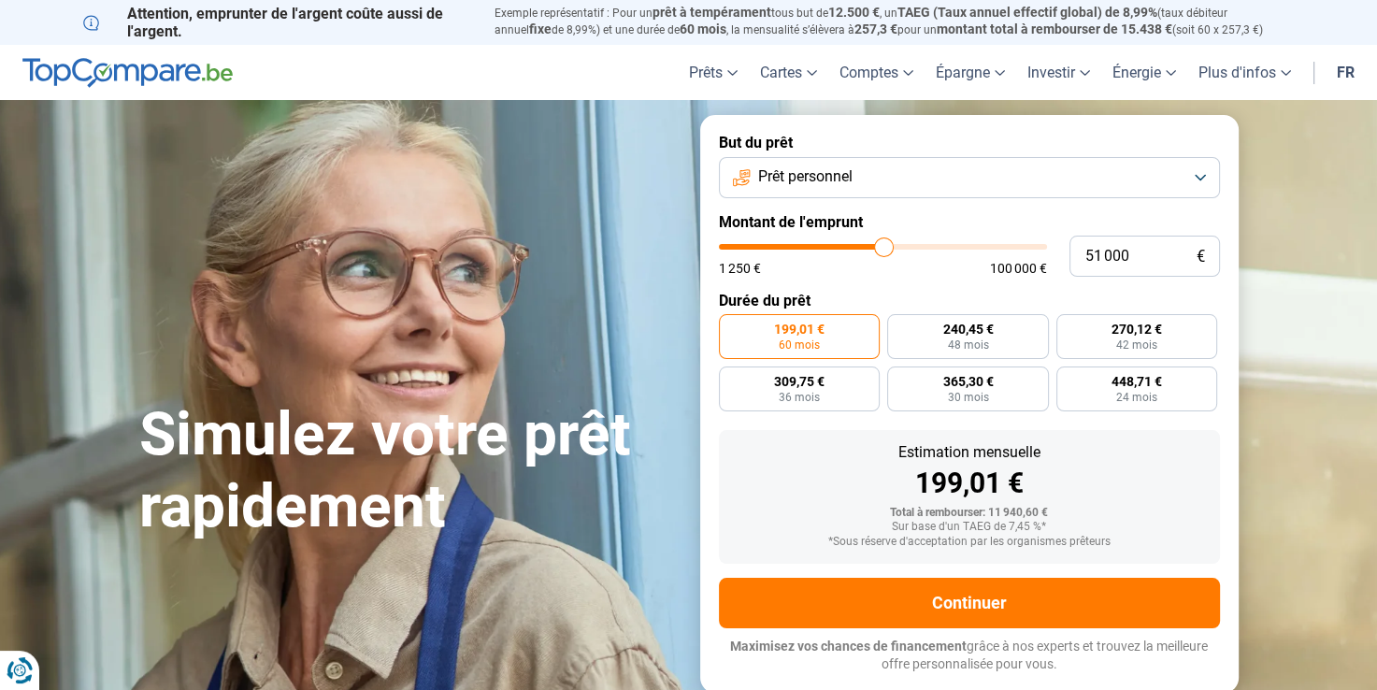
type input "50 750"
type input "50750"
type input "50 250"
drag, startPoint x: 756, startPoint y: 252, endPoint x: 881, endPoint y: 242, distance: 124.8
type input "50250"
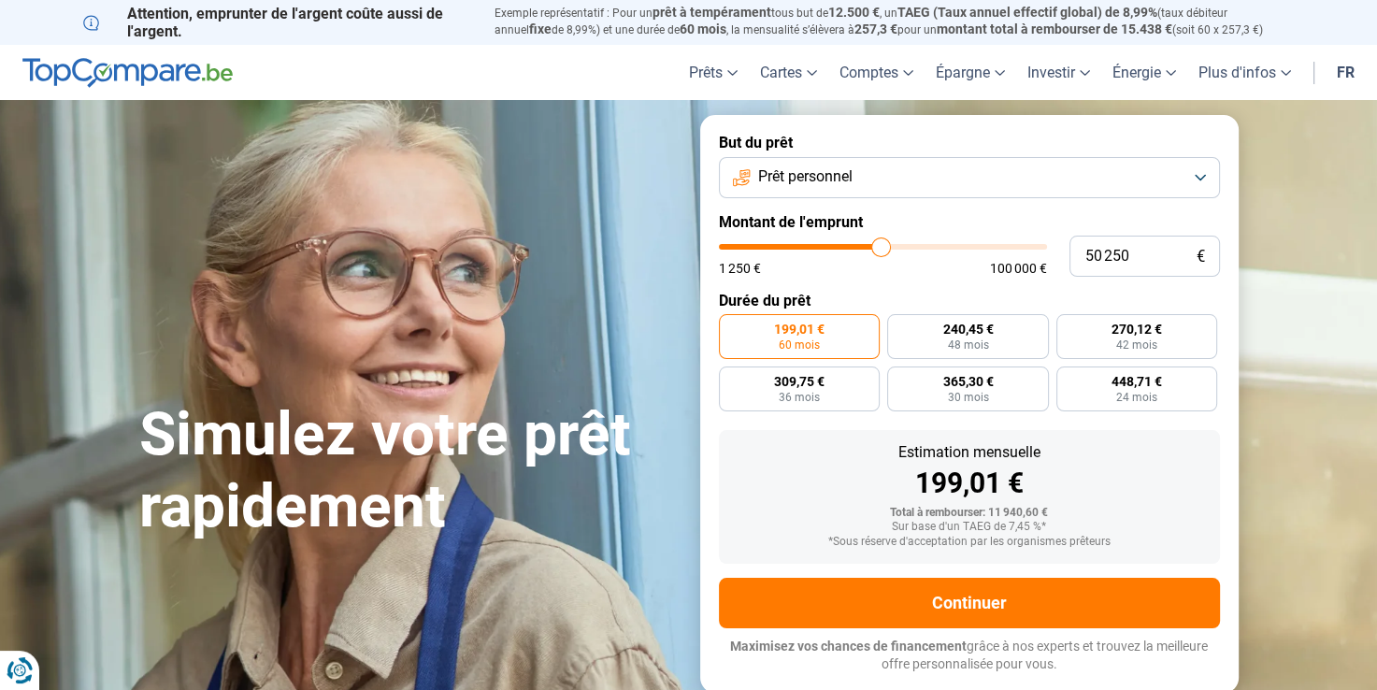
click at [881, 244] on input "range" at bounding box center [883, 247] width 328 height 6
radio input "false"
